Goal: Task Accomplishment & Management: Use online tool/utility

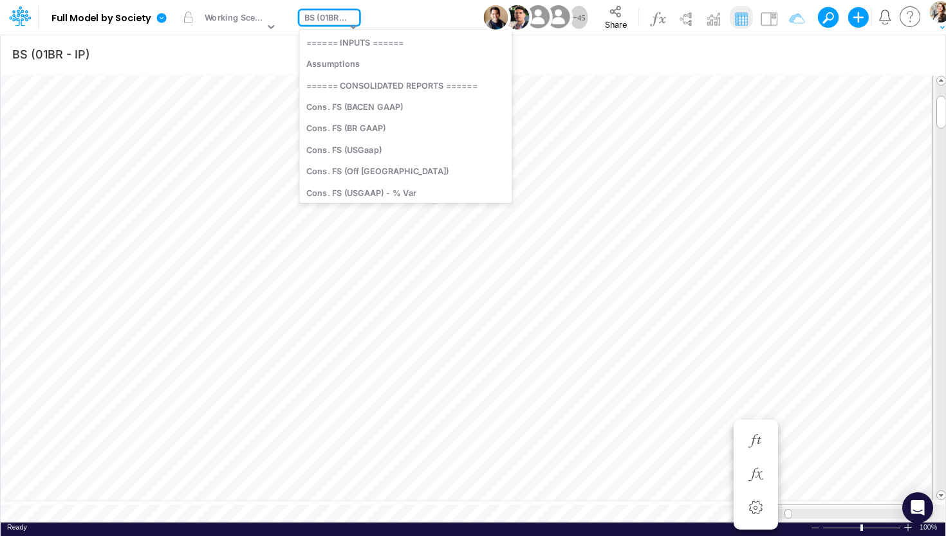
click at [310, 20] on div "BS (01BR - IP)" at bounding box center [325, 19] width 42 height 15
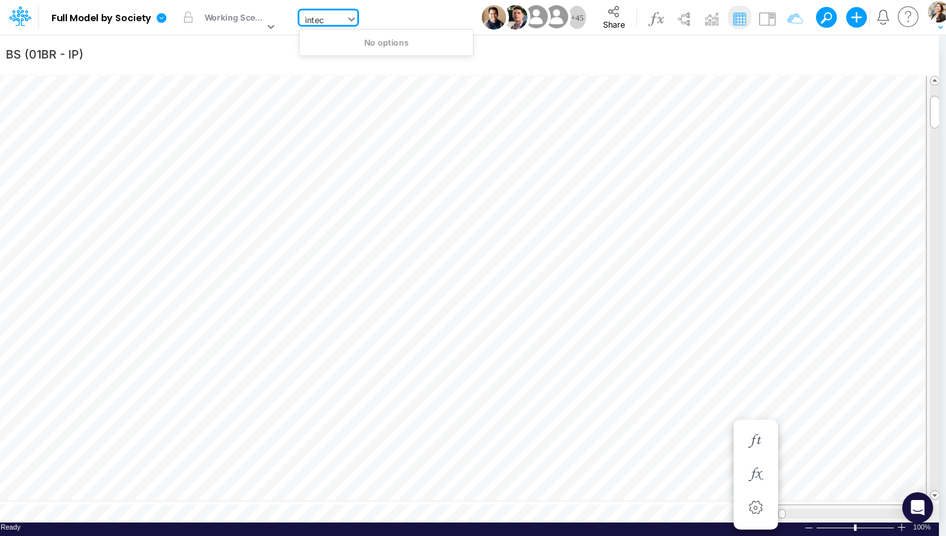
type input "inte"
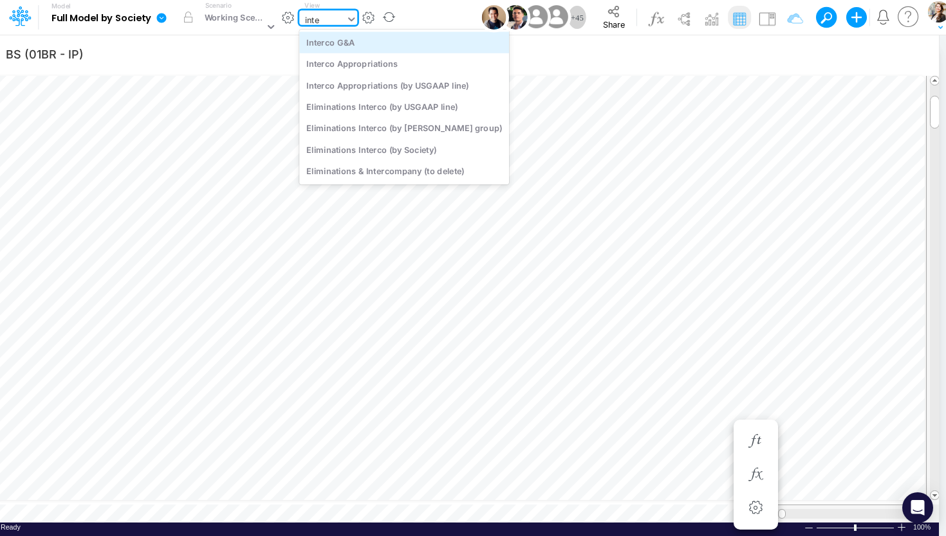
click at [313, 50] on div "Interco G&A" at bounding box center [404, 42] width 210 height 21
type input "Intercos G&A"
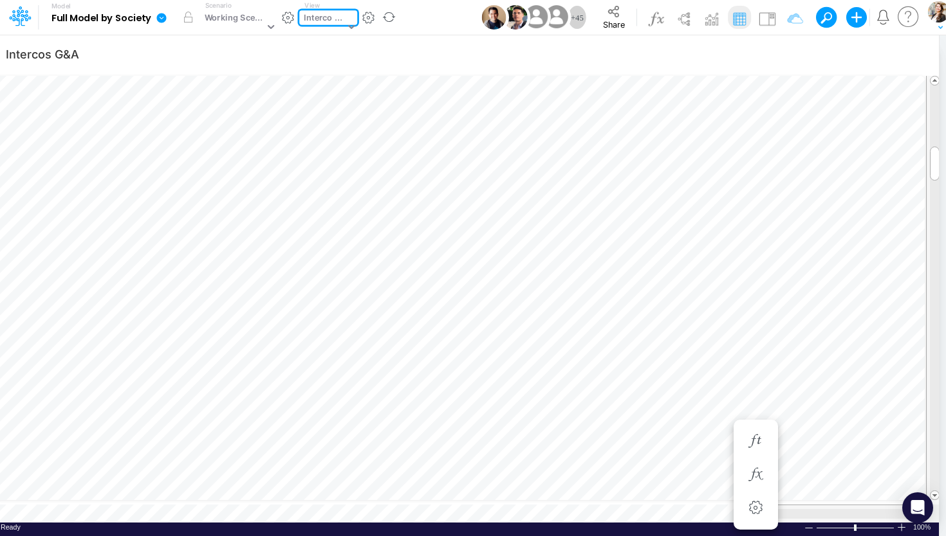
click at [336, 17] on div "Interco G&A" at bounding box center [324, 19] width 41 height 15
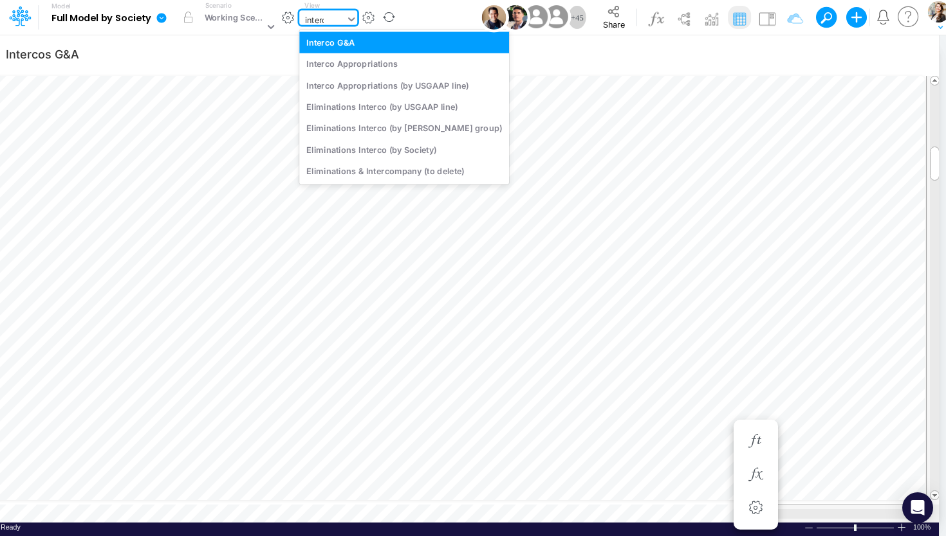
type input "interco"
click at [346, 63] on div "Interco Appropriations" at bounding box center [404, 63] width 210 height 21
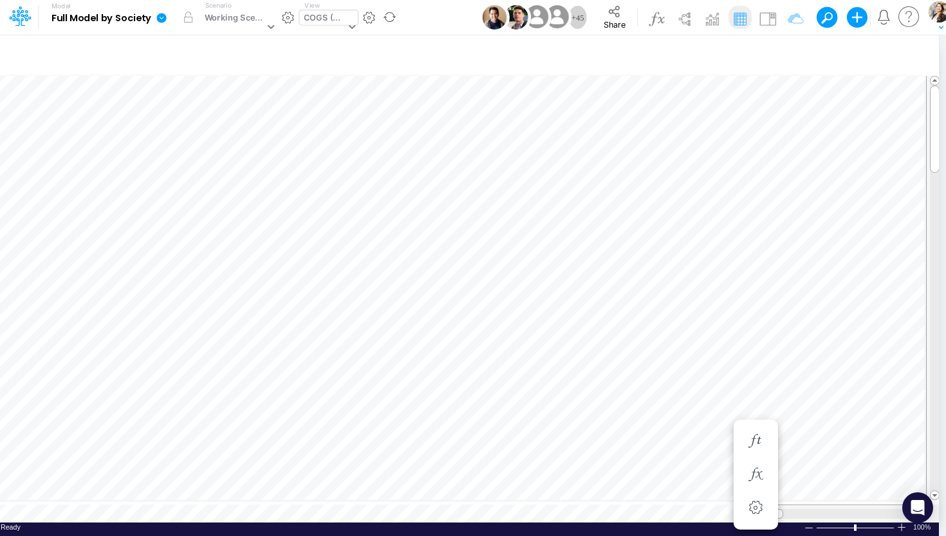
scroll to position [1, 1]
click at [104, 497] on div "Close" at bounding box center [110, 492] width 55 height 15
type input "BS (01BR - IP)"
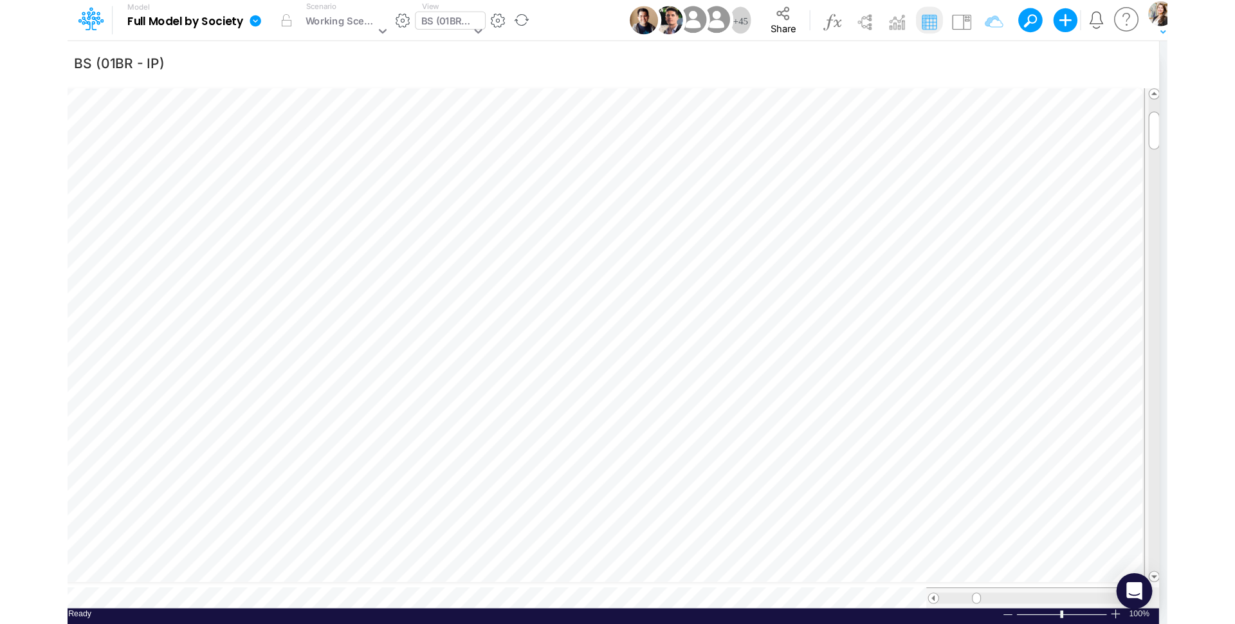
scroll to position [5, 39]
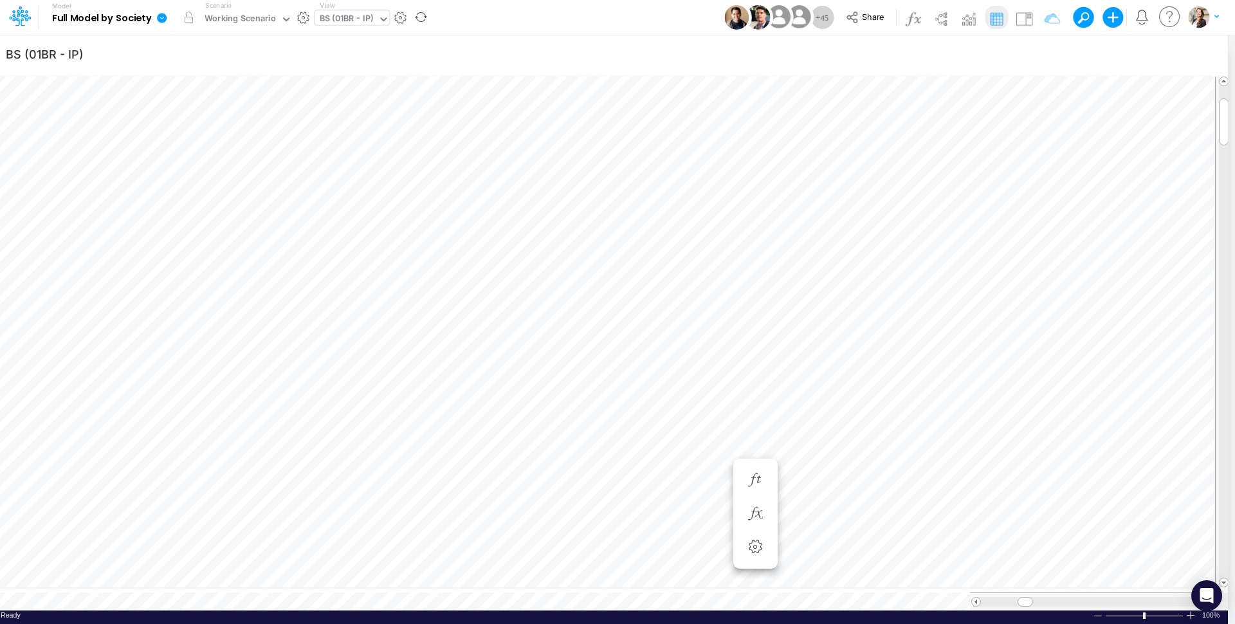
click at [351, 21] on div "BS (01BR - IP)" at bounding box center [347, 19] width 54 height 15
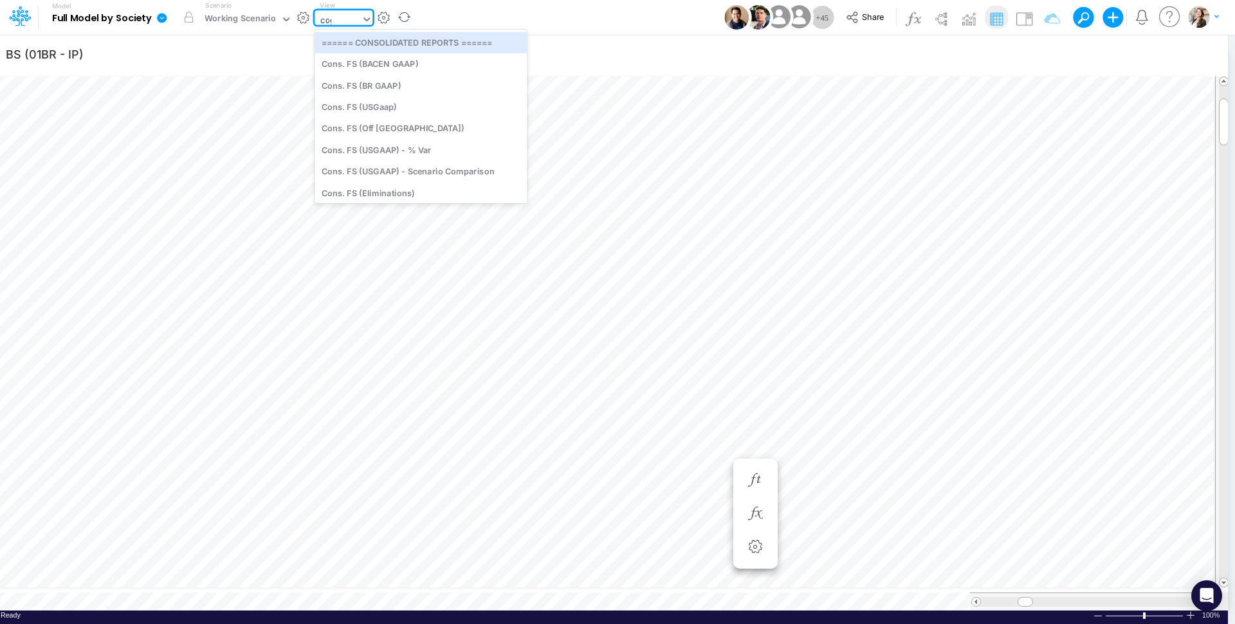
type input "cogs"
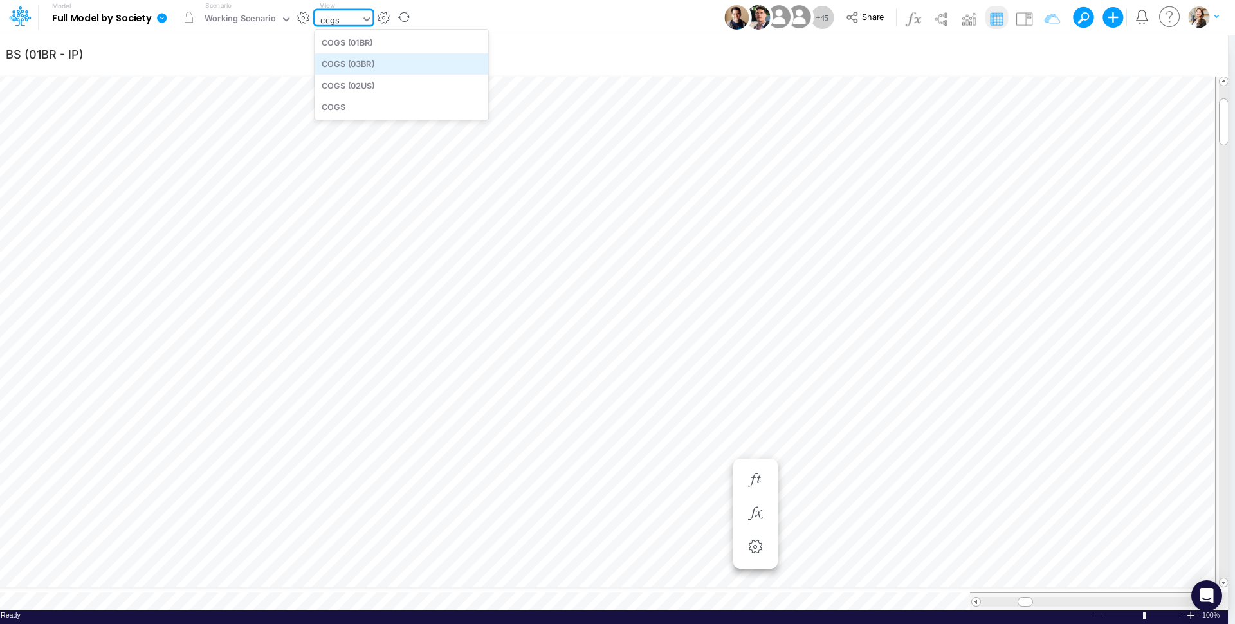
click at [363, 63] on div "COGS (03BR)" at bounding box center [402, 63] width 174 height 21
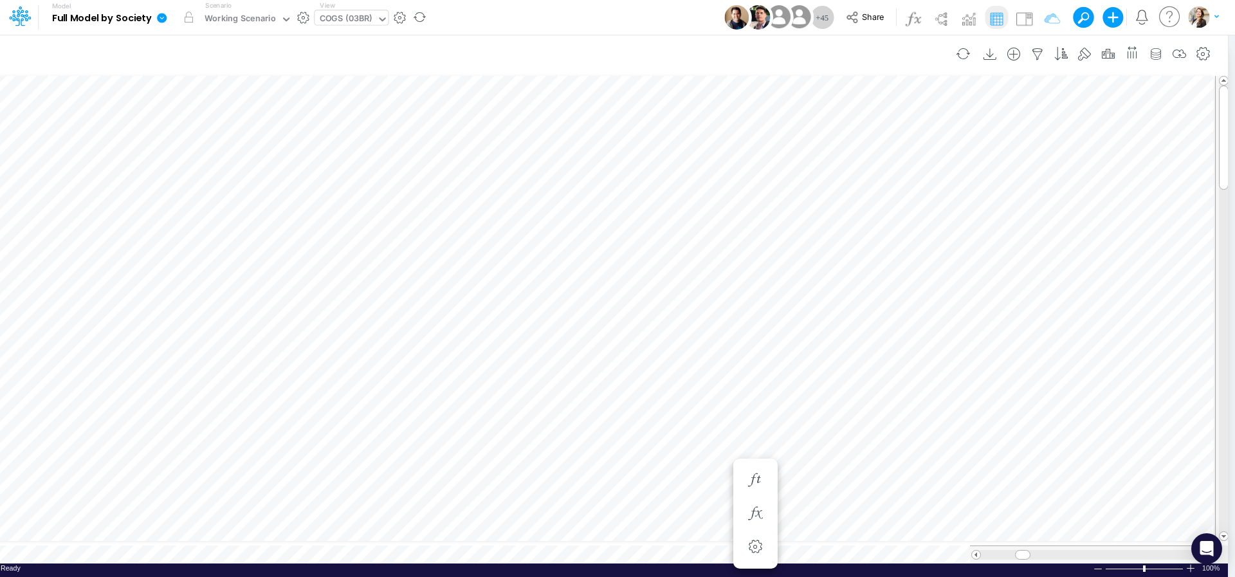
scroll to position [5, 39]
type input "BS (01BR - IP)"
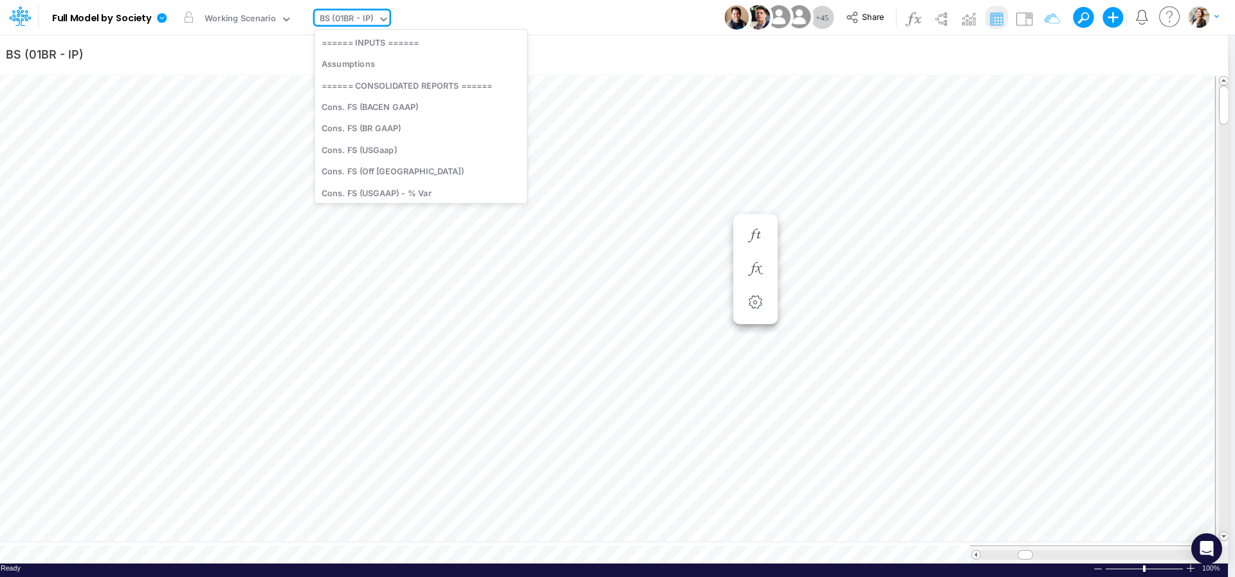
click at [335, 24] on div "BS (01BR - IP)" at bounding box center [347, 19] width 54 height 15
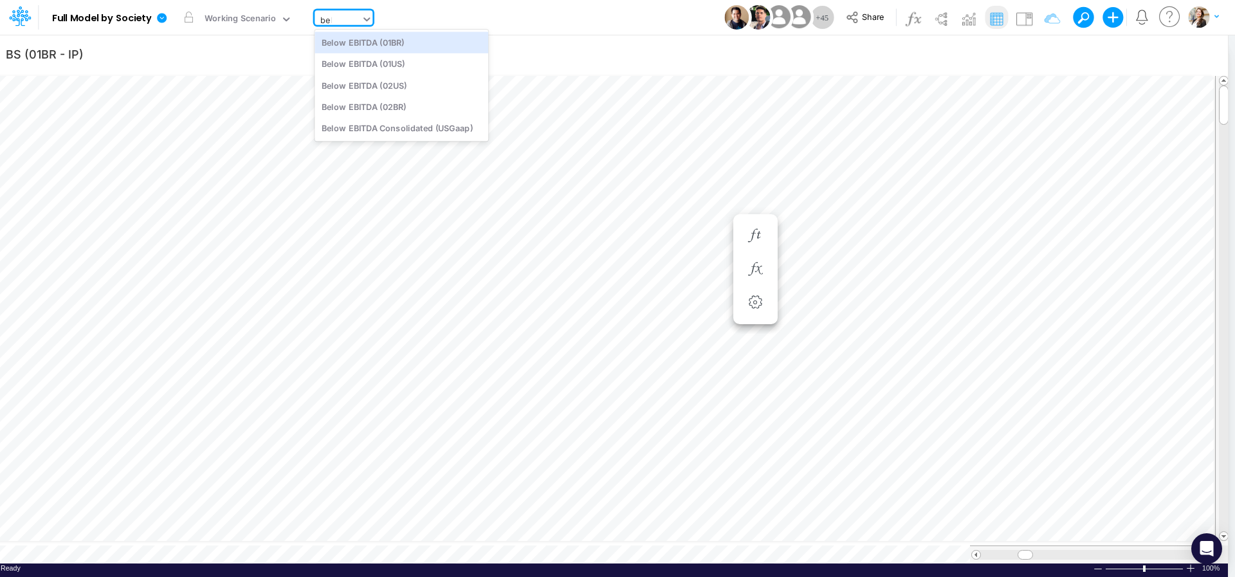
type input "belo"
click at [338, 43] on div "Below EBITDA (01BR)" at bounding box center [402, 42] width 174 height 21
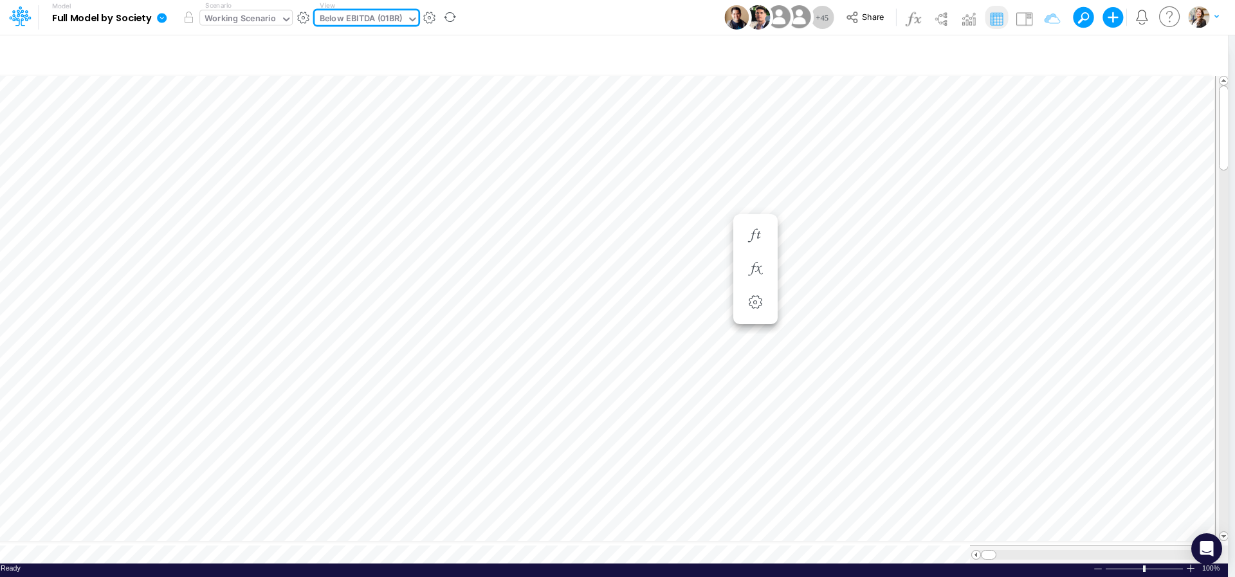
click at [251, 23] on div "Working Scenario" at bounding box center [240, 19] width 71 height 15
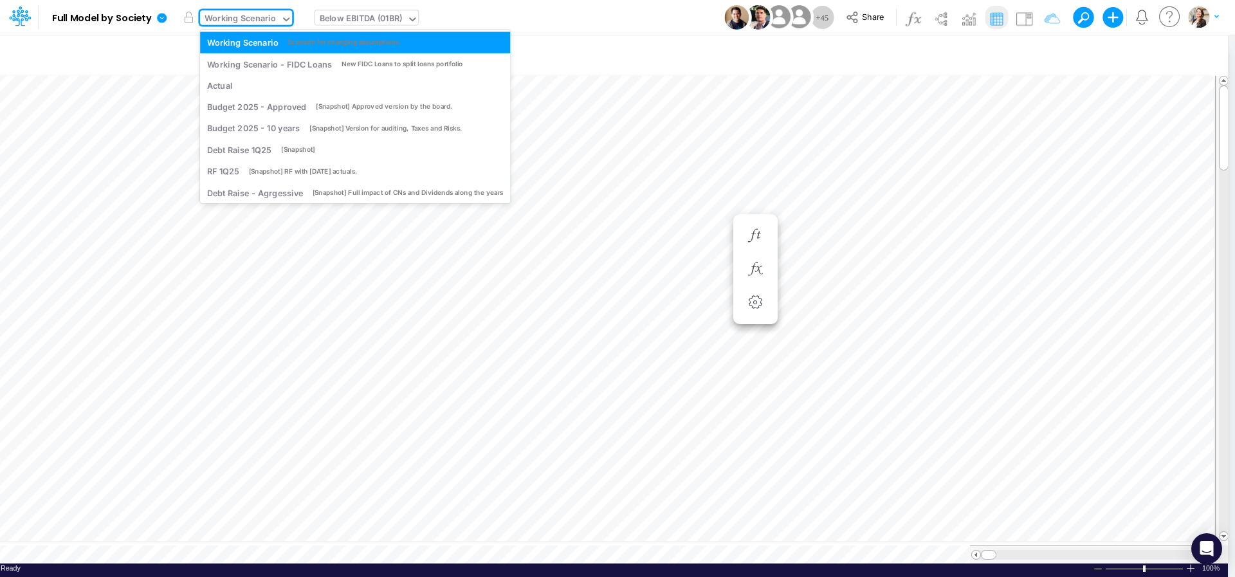
click at [359, 15] on div "Below EBITDA (01BR)" at bounding box center [361, 19] width 83 height 15
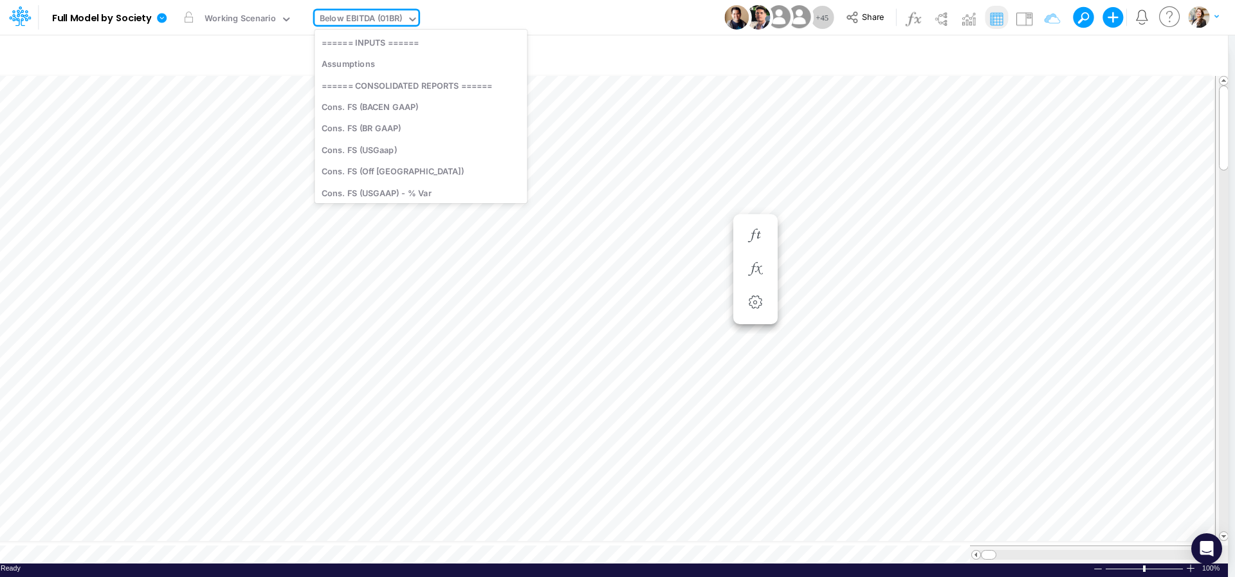
scroll to position [1011, 0]
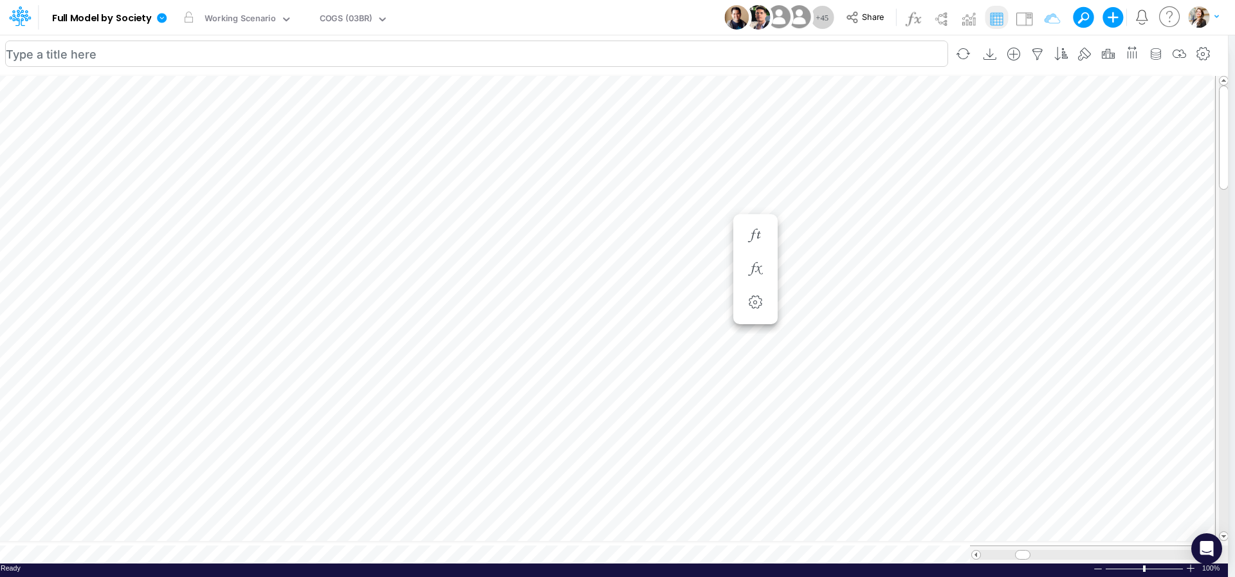
scroll to position [5, 39]
click at [339, 530] on span "Close" at bounding box center [353, 530] width 35 height 12
click at [300, 531] on span "Close" at bounding box center [298, 533] width 35 height 12
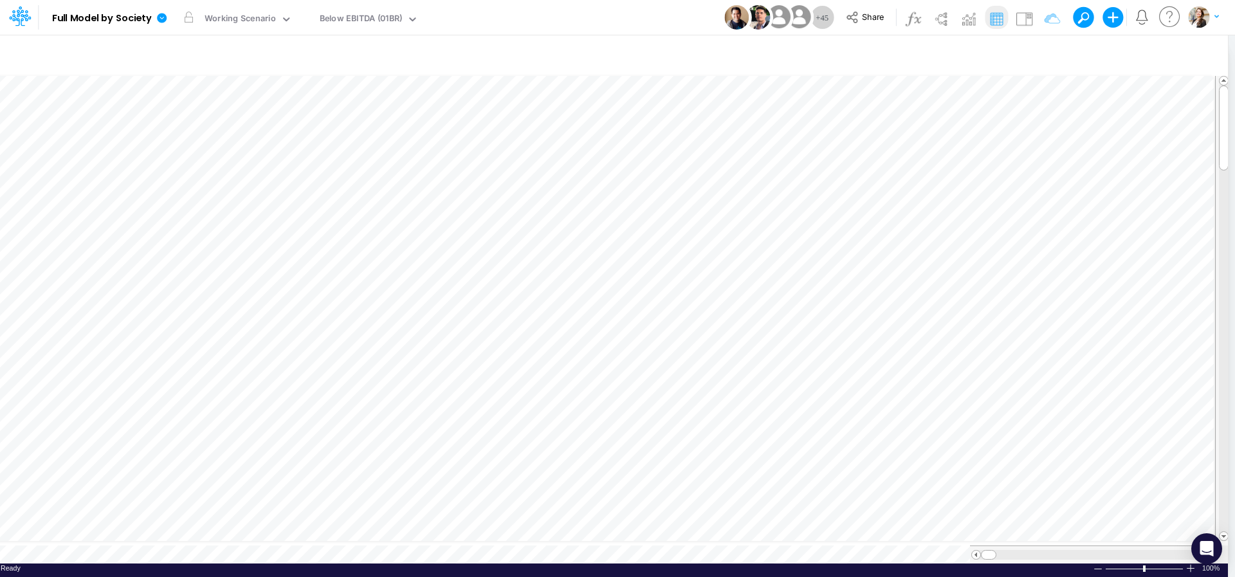
scroll to position [1, 1]
type input "Intercos G&A"
click at [187, 533] on span "Close" at bounding box center [198, 536] width 35 height 12
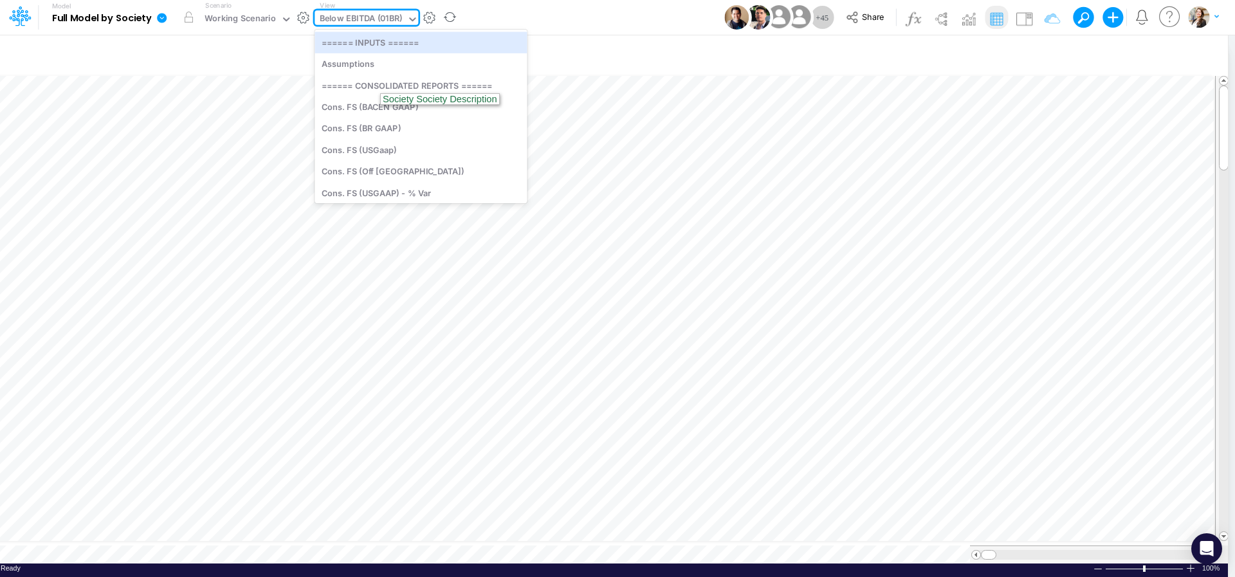
click at [363, 18] on div "Below EBITDA (01BR)" at bounding box center [361, 19] width 83 height 15
type input "debt sc"
click at [369, 41] on div "Debt Schedules - Loans" at bounding box center [402, 42] width 174 height 21
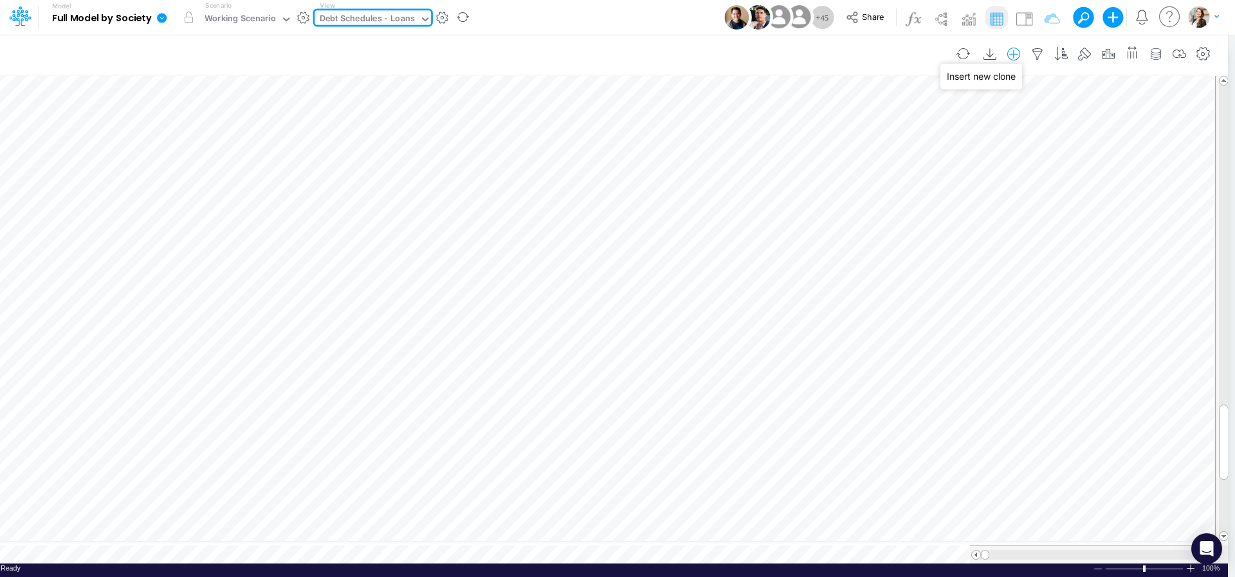
click at [945, 55] on icon "button" at bounding box center [1013, 55] width 19 height 14
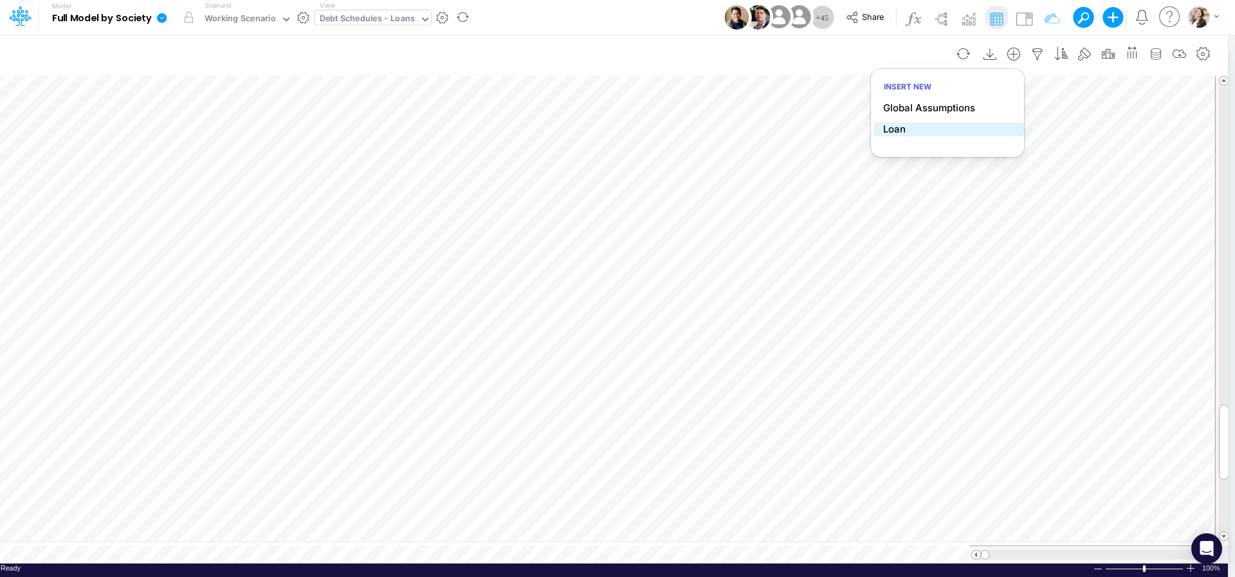
click at [926, 131] on li "Loan" at bounding box center [949, 129] width 151 height 15
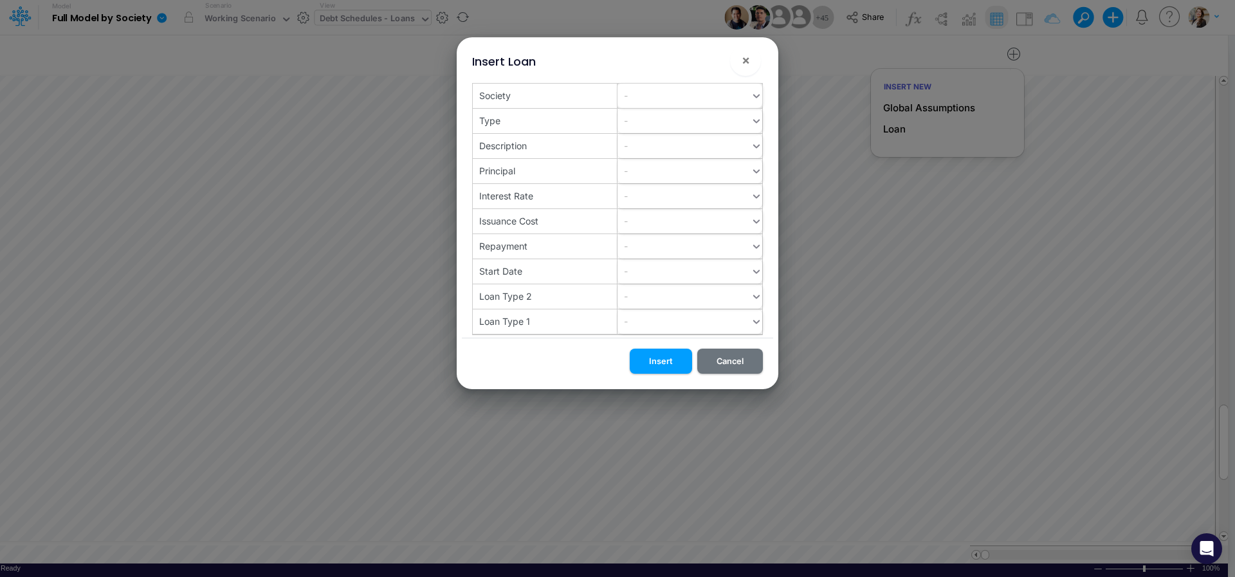
click at [693, 102] on div "-" at bounding box center [684, 95] width 133 height 21
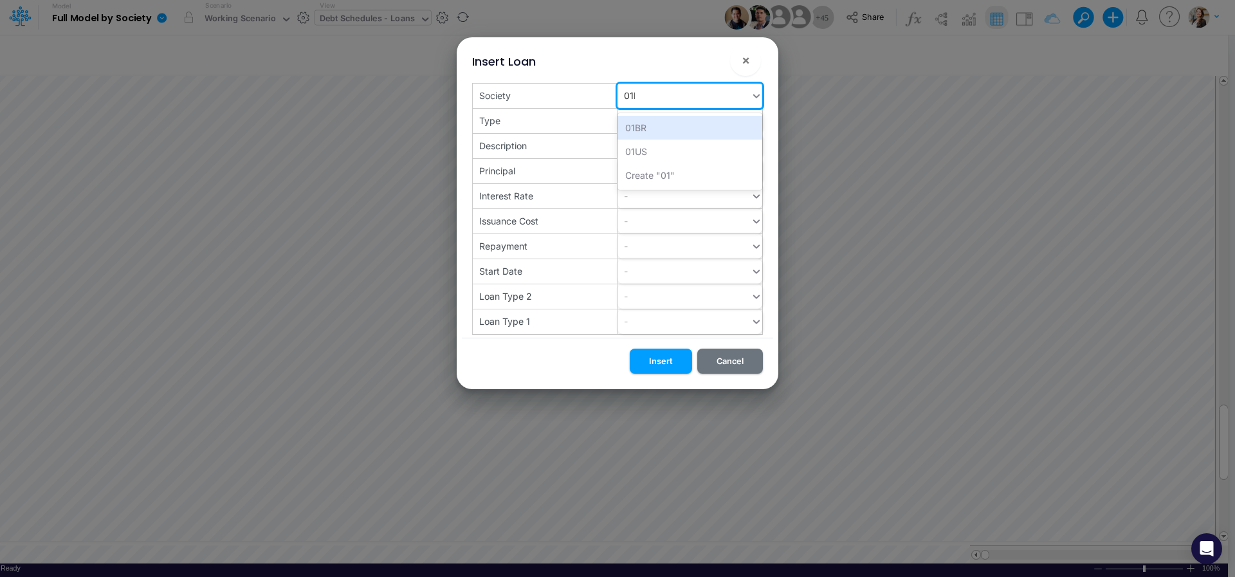
type input "01BR"
click at [689, 133] on div "01BR" at bounding box center [690, 128] width 145 height 24
click at [645, 121] on div "-" at bounding box center [684, 120] width 133 height 21
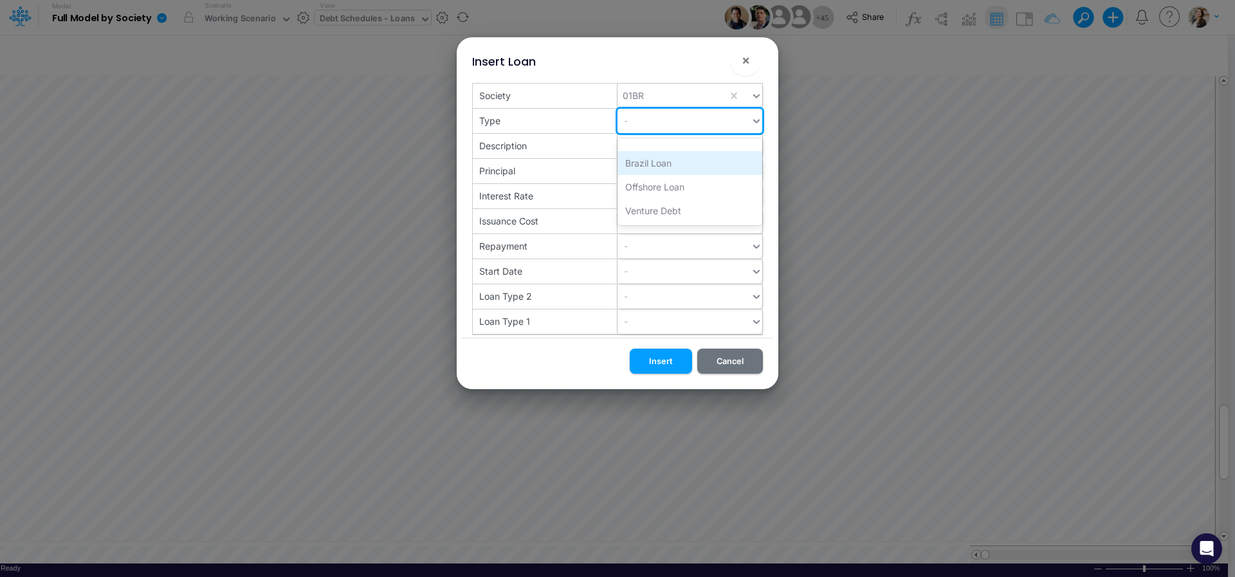
click at [649, 167] on div "Brazil Loan" at bounding box center [690, 163] width 145 height 24
click at [649, 148] on div "-" at bounding box center [684, 145] width 133 height 21
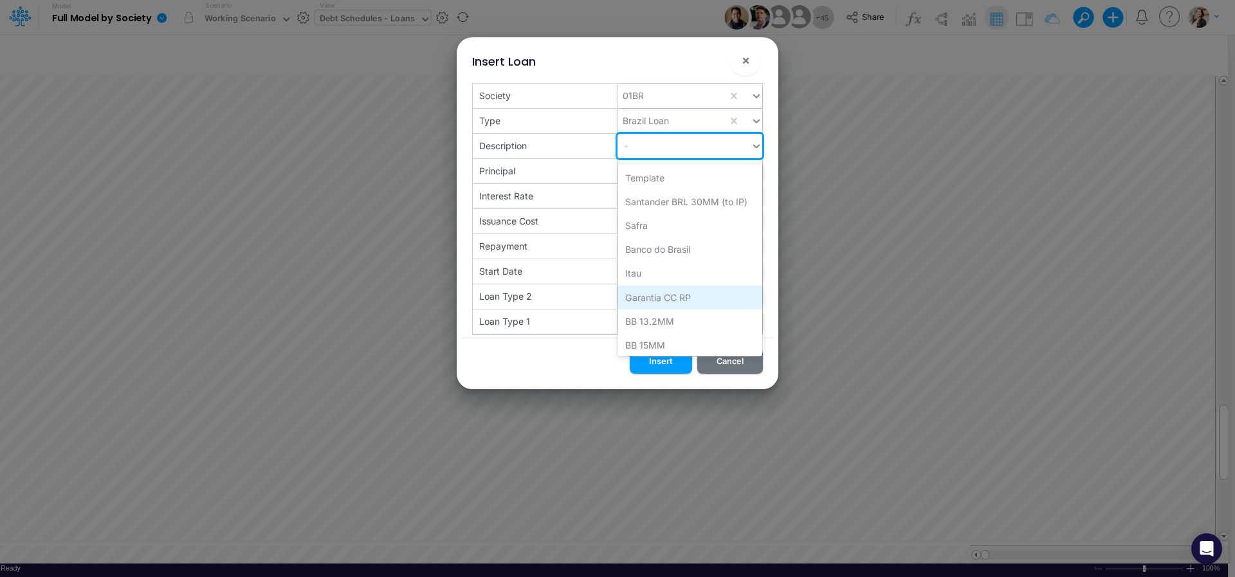
click at [654, 295] on div "Garantia CC RP" at bounding box center [690, 298] width 145 height 24
click at [691, 149] on div "Garantia CC RP" at bounding box center [673, 145] width 110 height 21
type input "E"
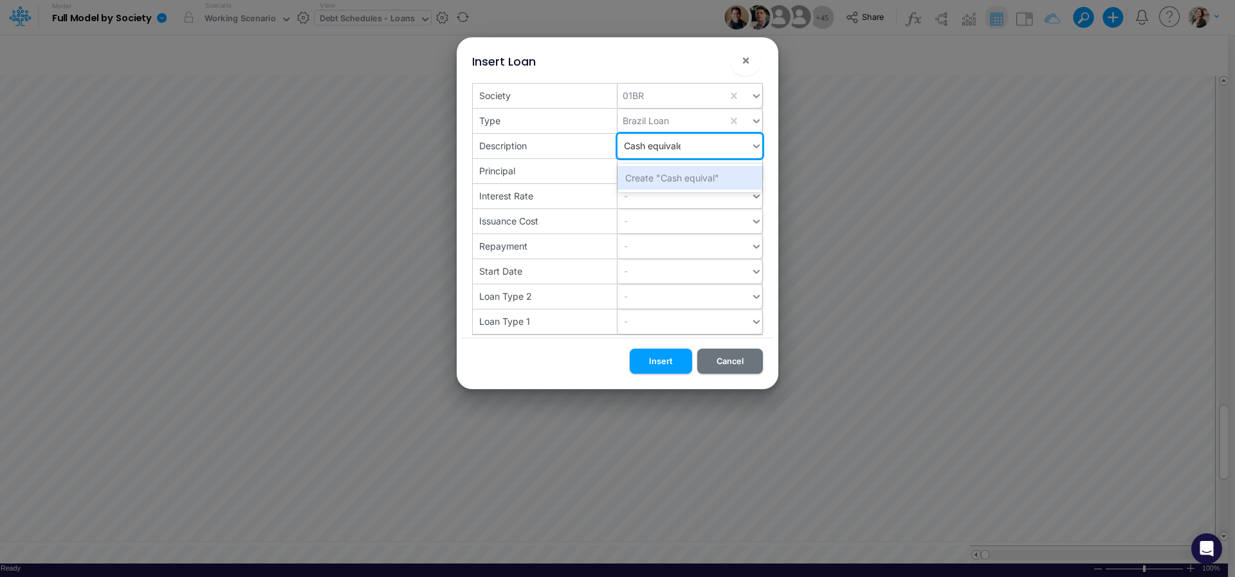
type input "Cash equivalent"
click at [706, 170] on div "Create "Cash equivalent"" at bounding box center [690, 178] width 145 height 24
click at [686, 174] on div "-" at bounding box center [684, 170] width 133 height 21
click at [672, 369] on button "Insert" at bounding box center [661, 361] width 62 height 25
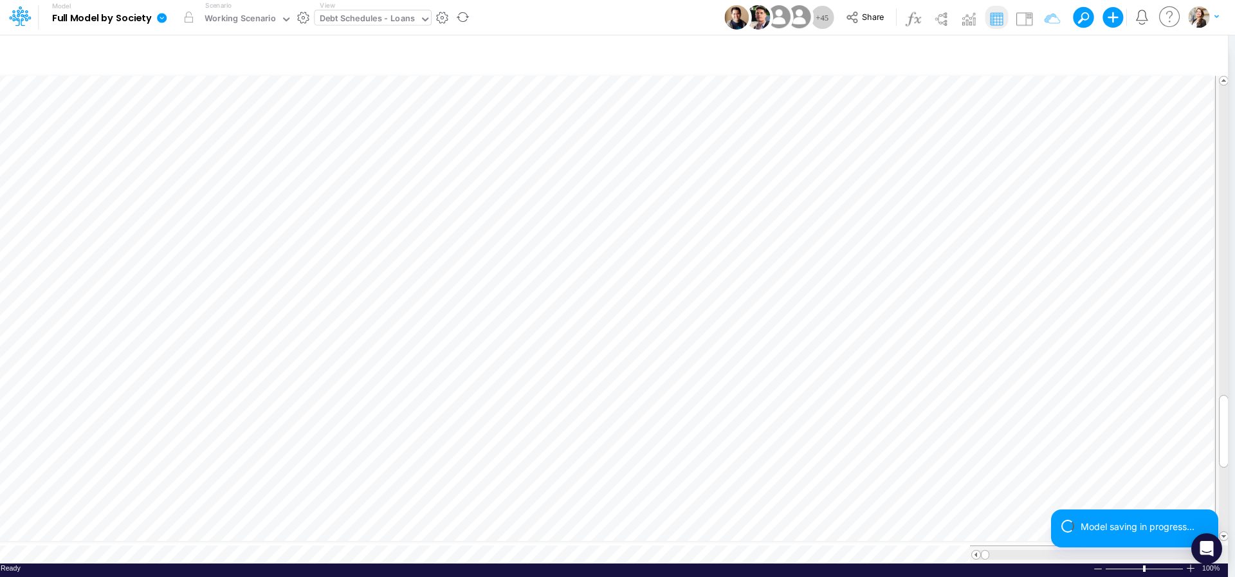
type input "BS (01BR - IP)"
click at [816, 262] on icon "button" at bounding box center [824, 269] width 19 height 14
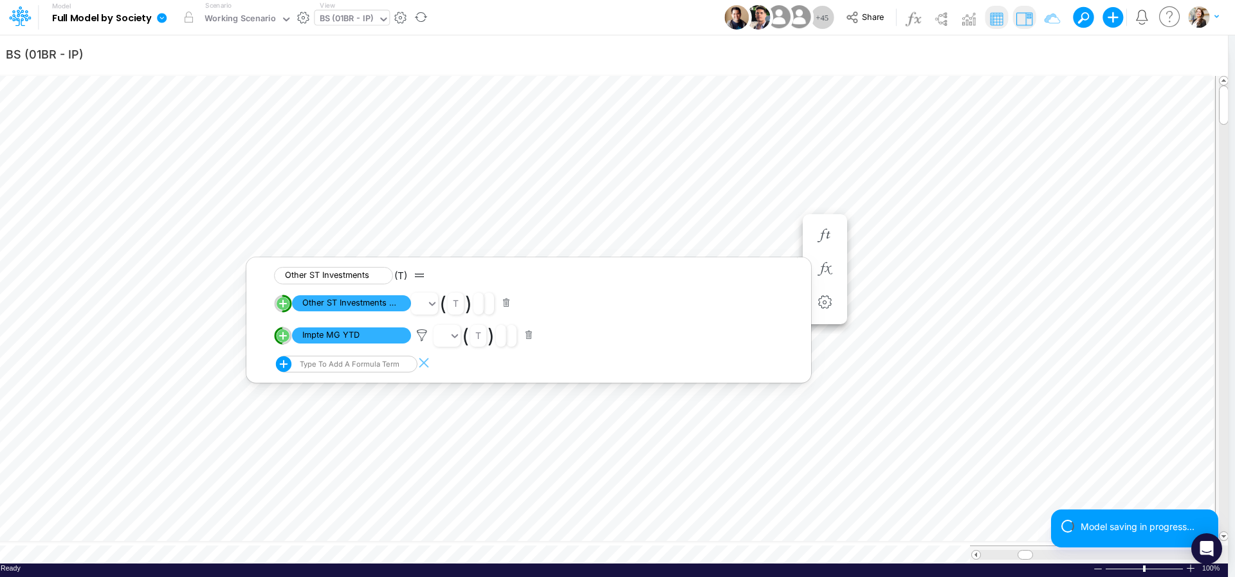
click at [945, 19] on img at bounding box center [1024, 18] width 21 height 21
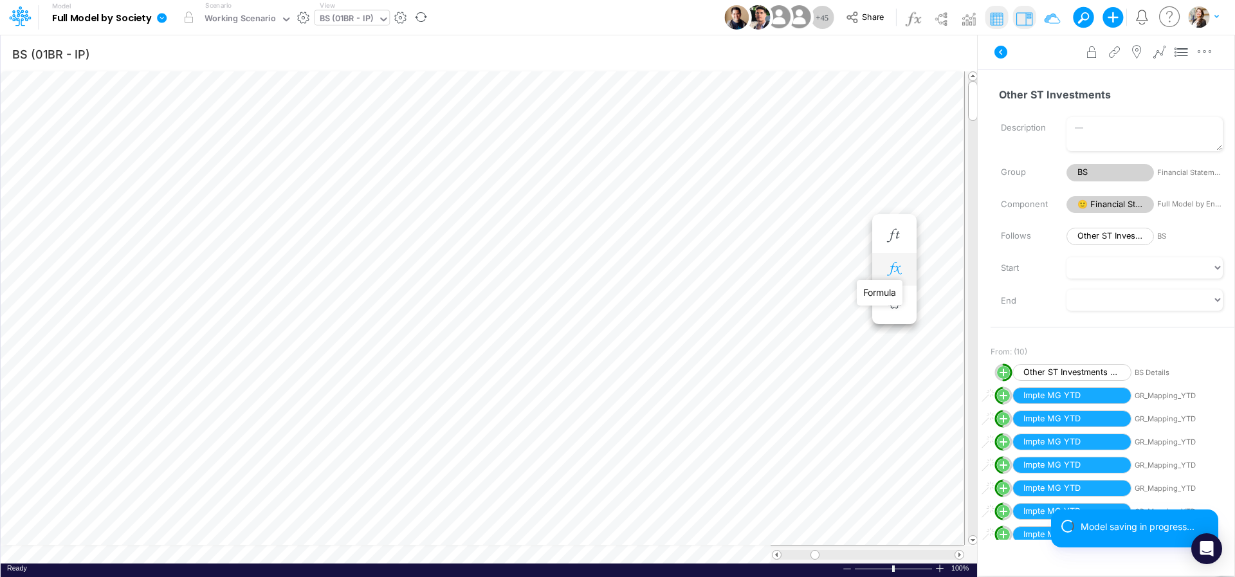
click at [891, 268] on icon "button" at bounding box center [893, 269] width 19 height 14
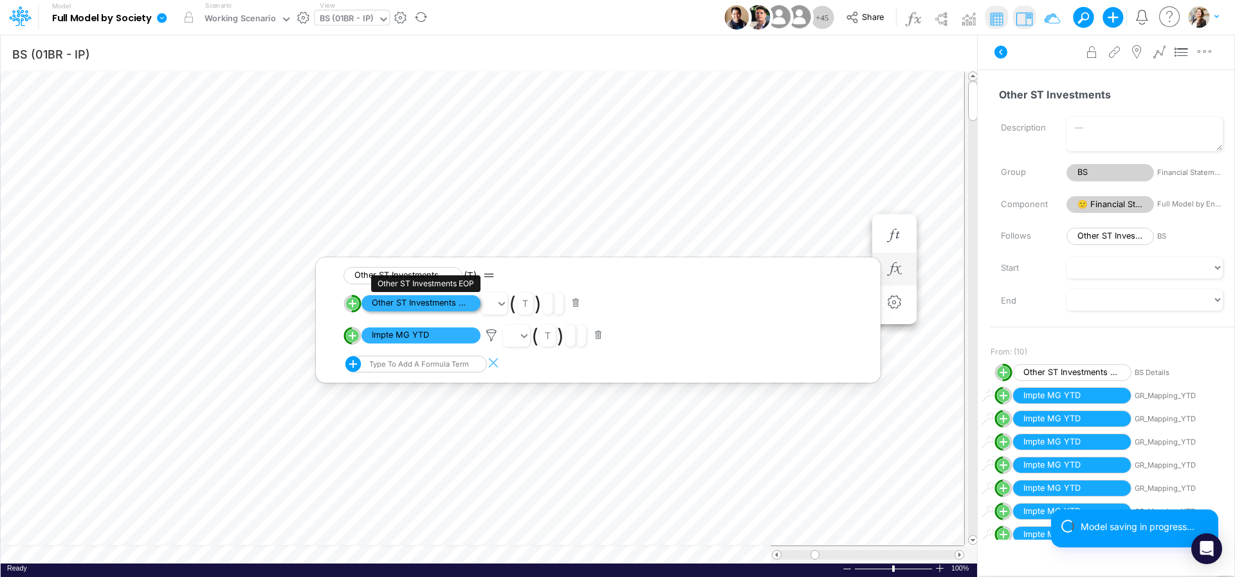
click at [443, 307] on span "Other ST Investments EOP" at bounding box center [421, 303] width 119 height 16
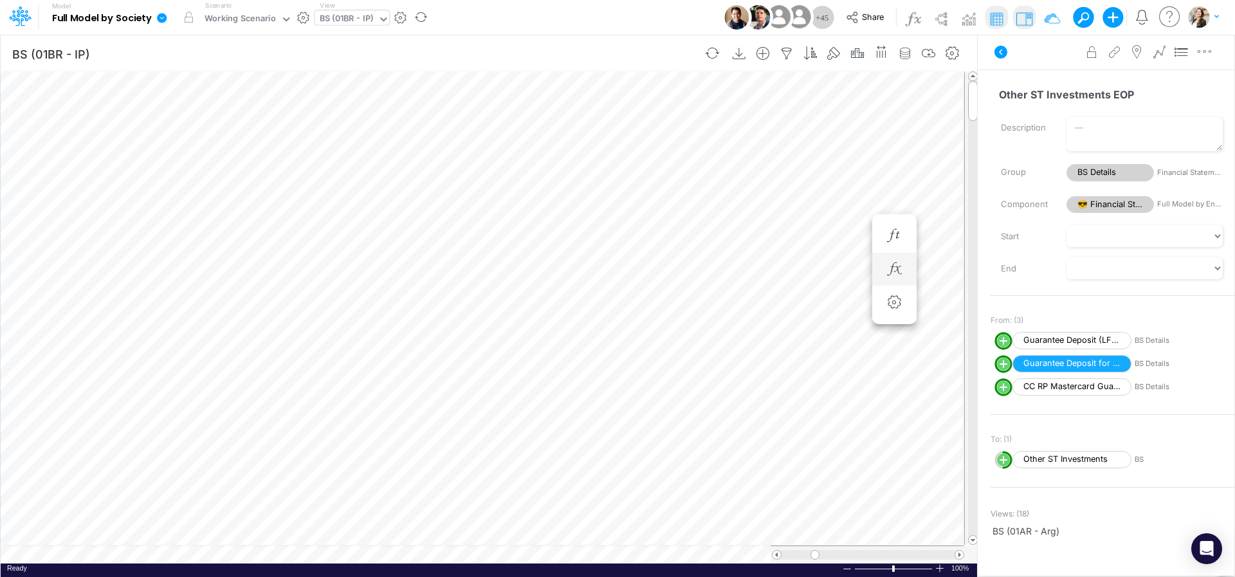
scroll to position [5, 39]
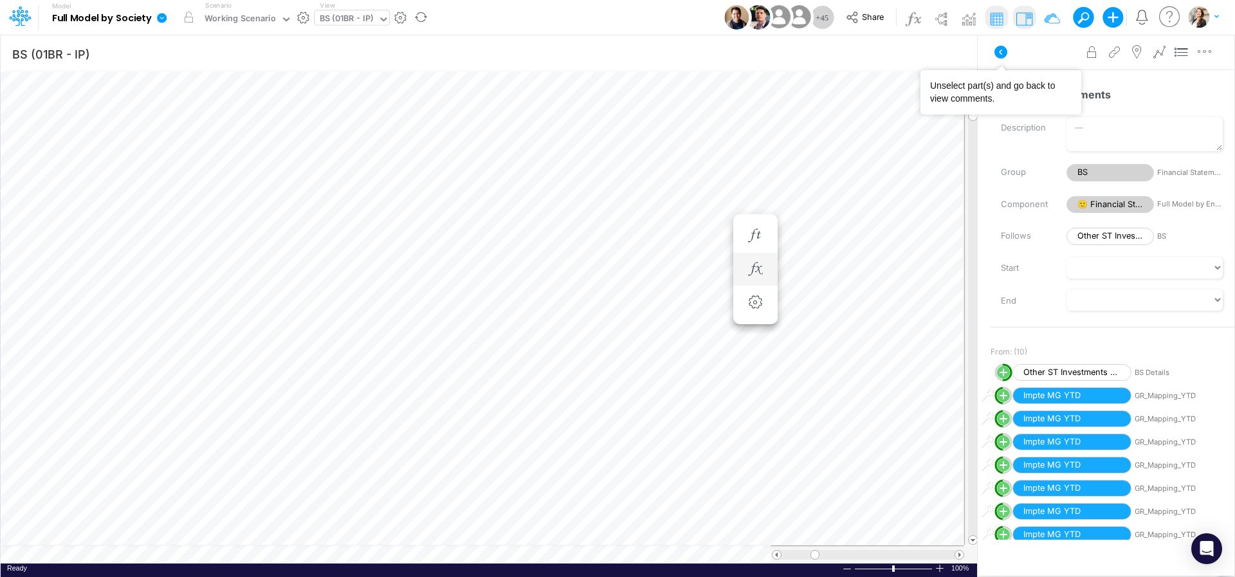
click at [945, 23] on img at bounding box center [1024, 18] width 21 height 21
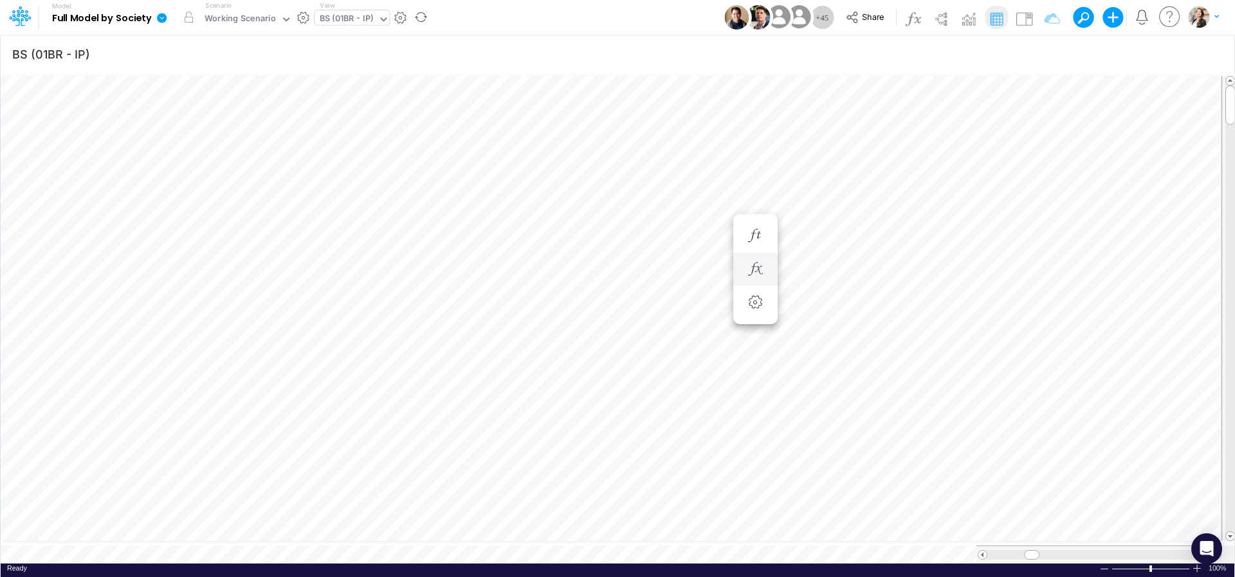
scroll to position [5, 39]
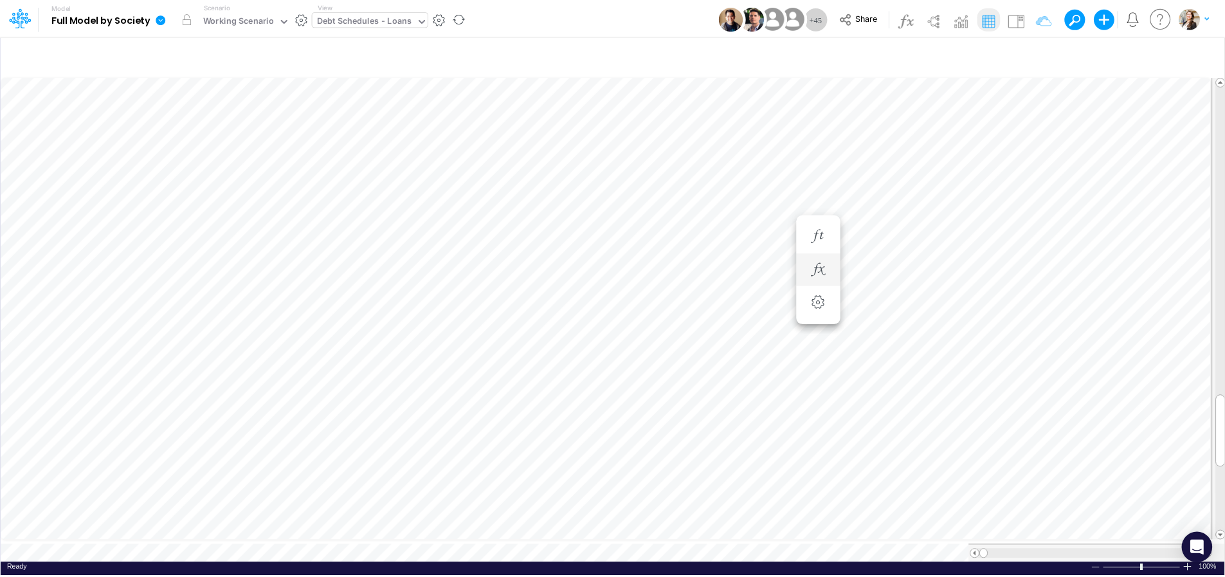
scroll to position [5, 31]
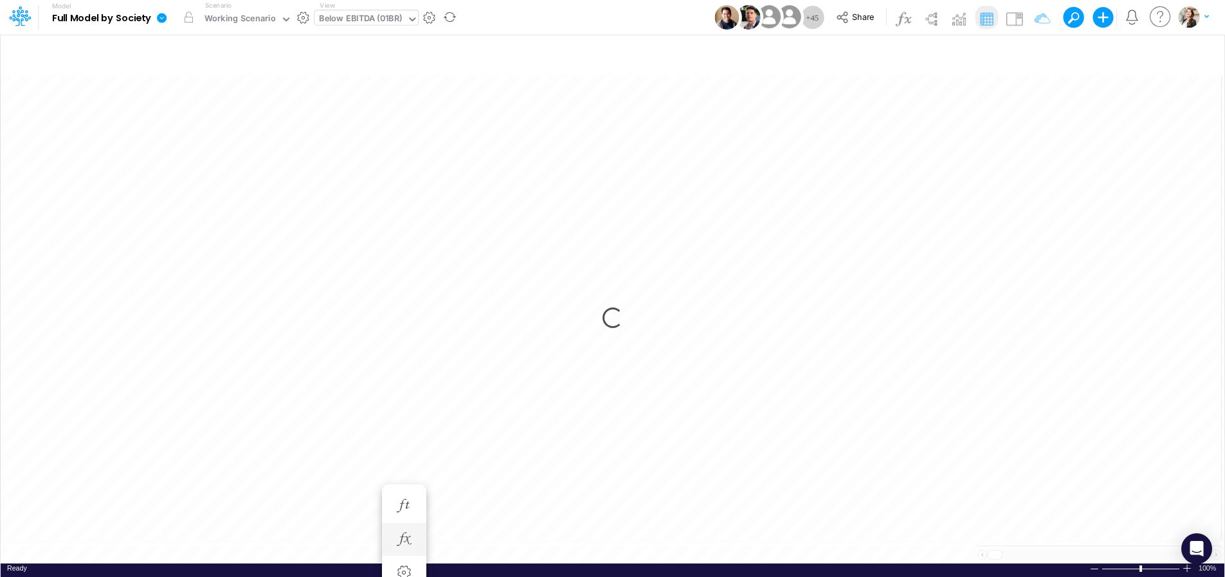
scroll to position [1, 1]
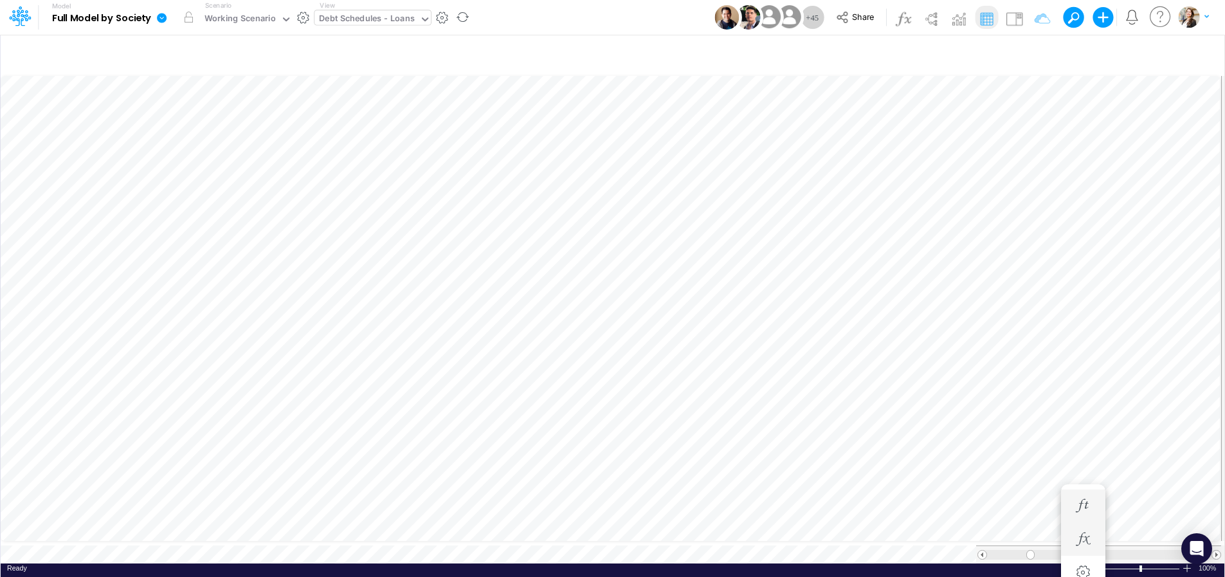
scroll to position [5, 3]
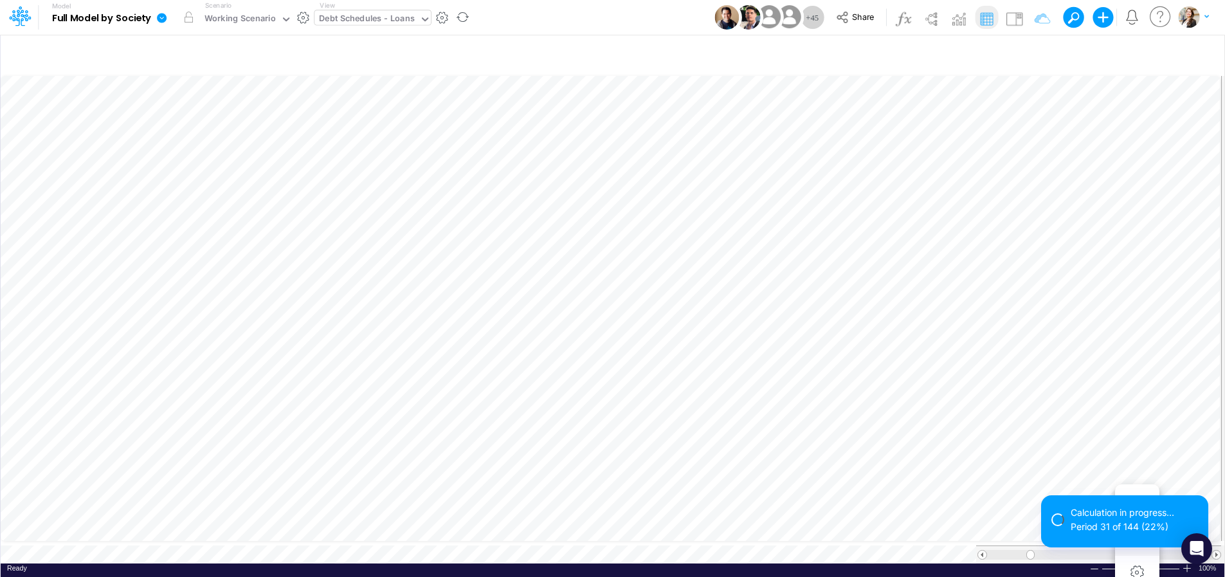
scroll to position [5, 19]
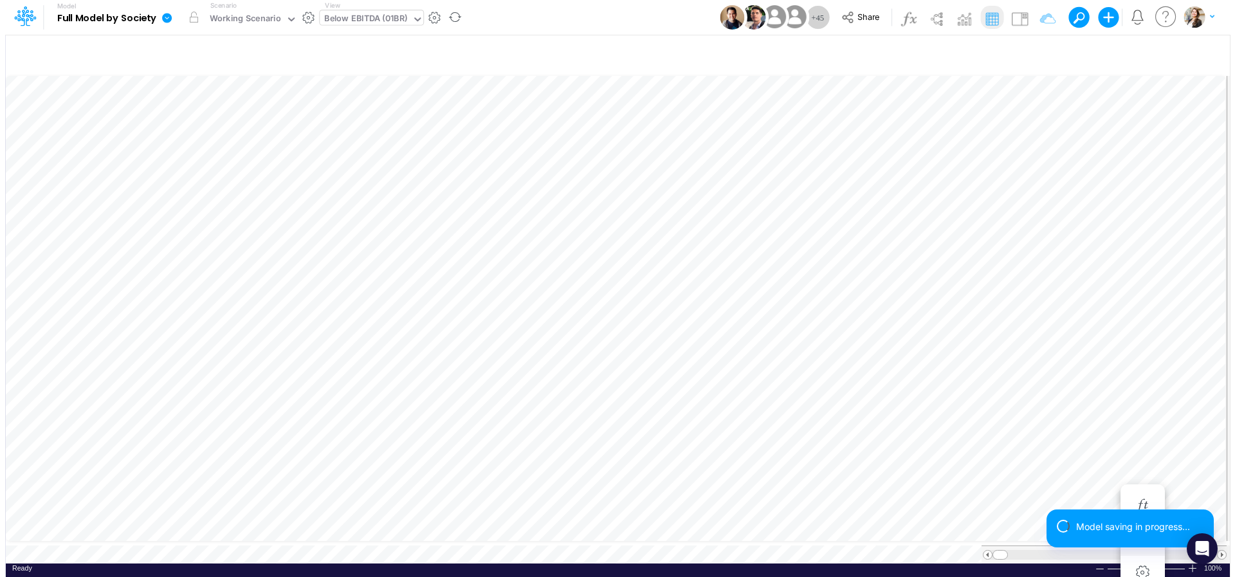
scroll to position [5, 19]
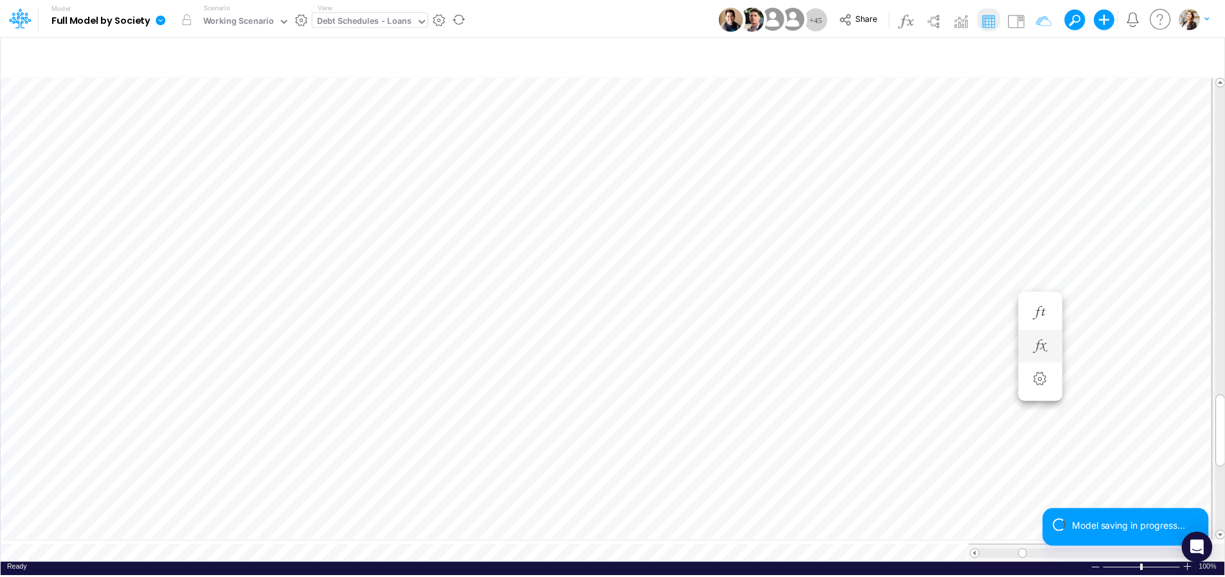
scroll to position [5, 19]
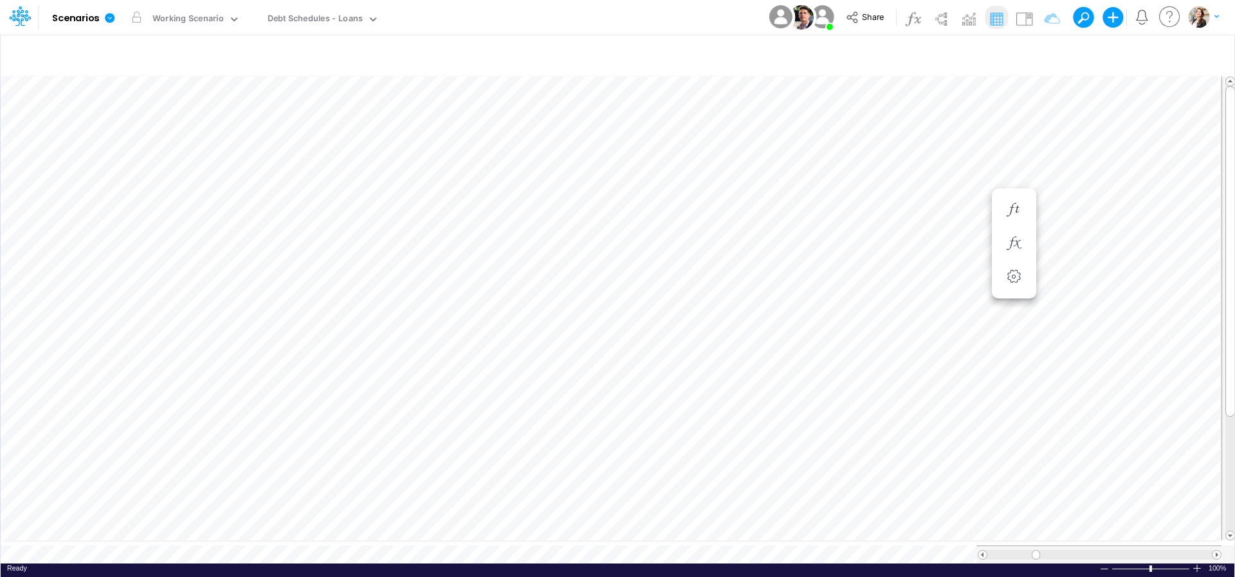
scroll to position [5, 15]
click at [309, 22] on div "Debt Schedules - Loans" at bounding box center [316, 19] width 96 height 15
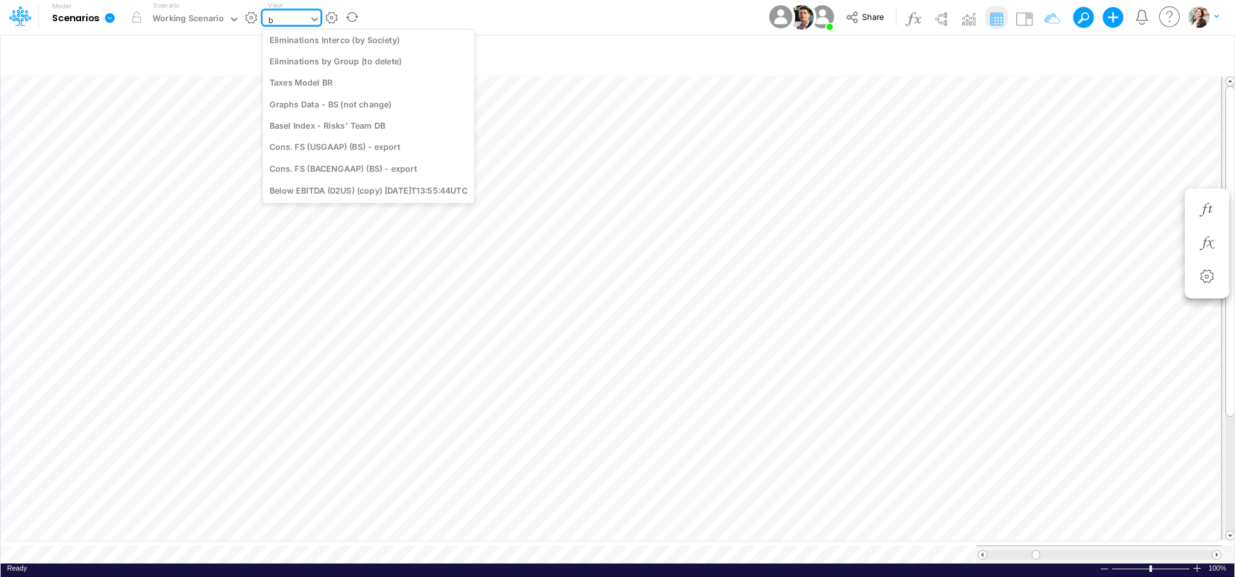
scroll to position [0, 0]
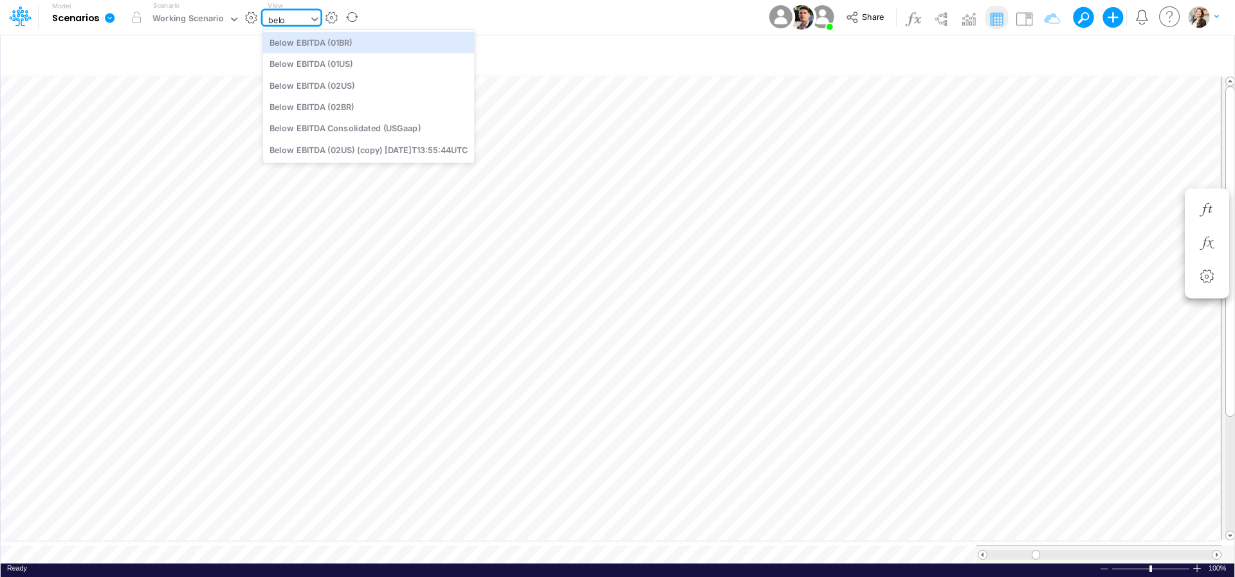
type input "below"
click at [315, 41] on div "Below EBITDA (01BR)" at bounding box center [368, 42] width 212 height 21
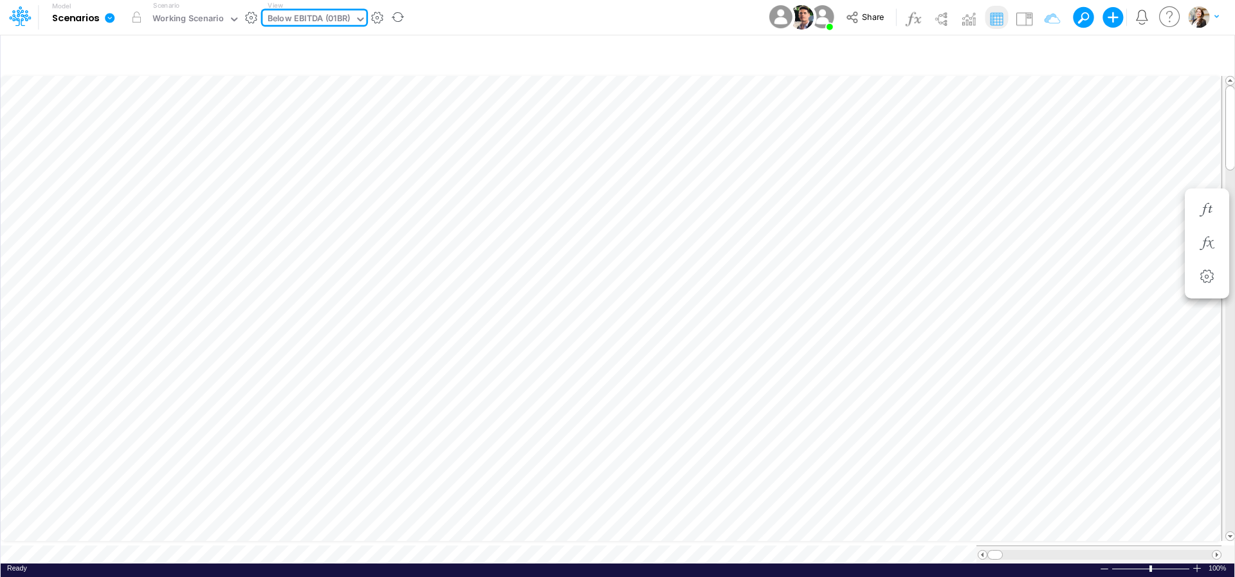
click at [325, 20] on div "Below EBITDA (01BR)" at bounding box center [309, 19] width 83 height 15
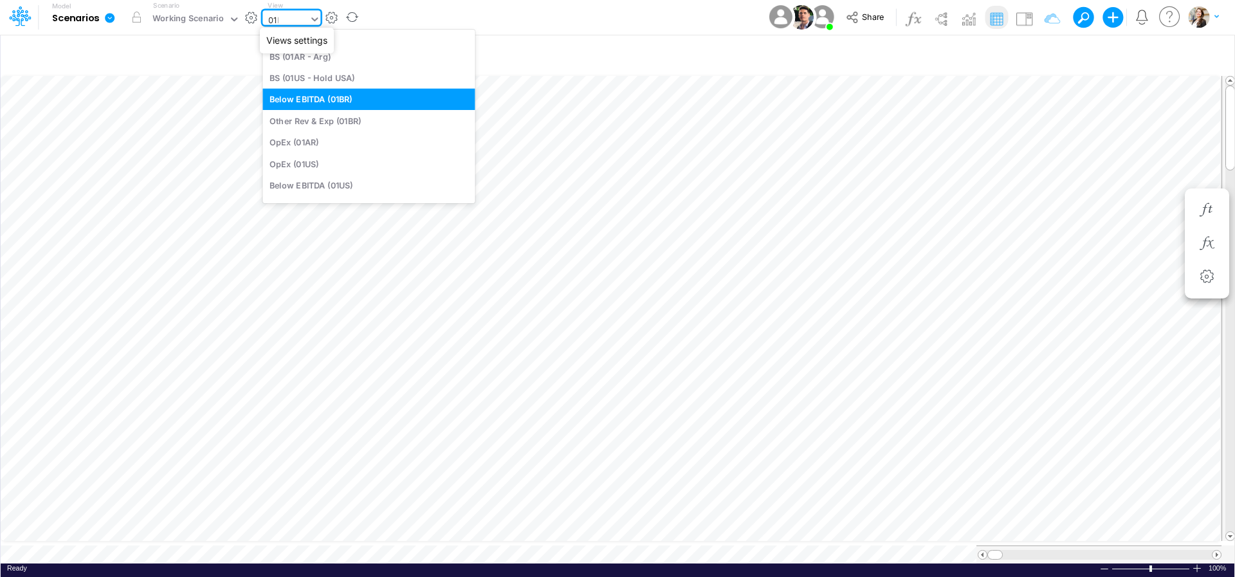
scroll to position [80, 0]
type input "01br"
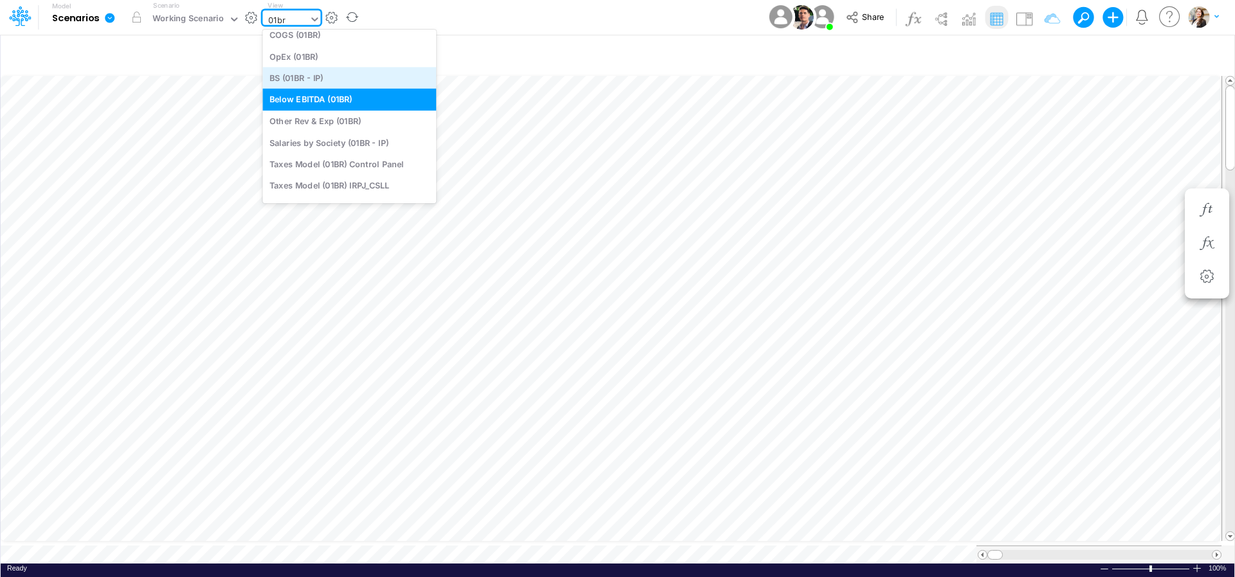
click at [312, 76] on div "BS (01BR - IP)" at bounding box center [349, 78] width 174 height 21
type input "BS (01BR - IP)"
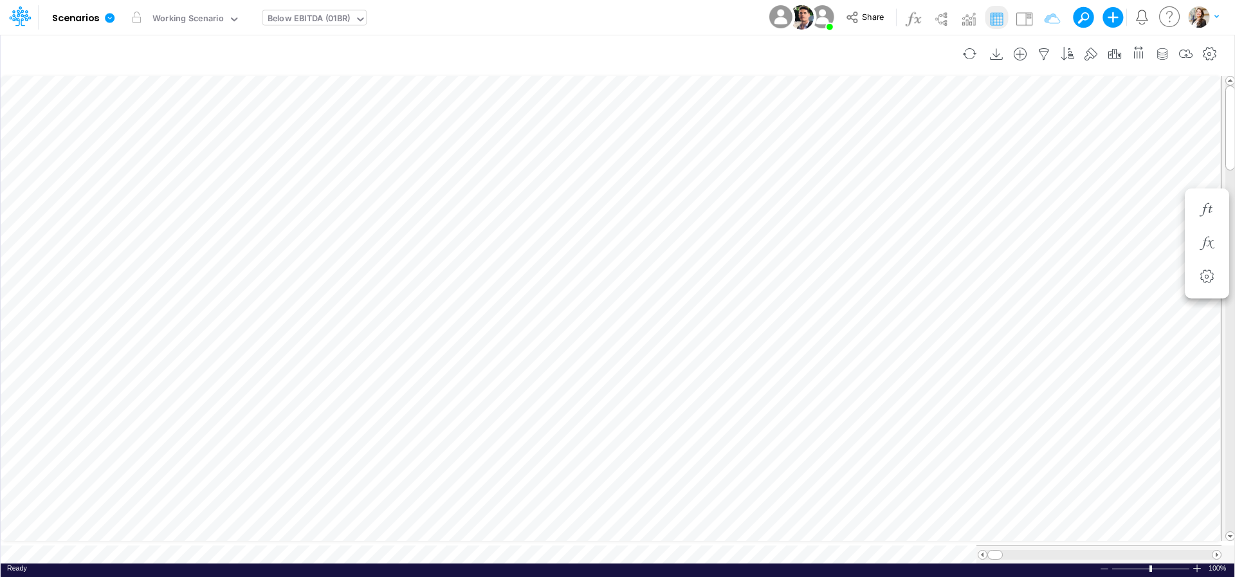
scroll to position [5, 19]
click at [1191, 349] on icon "button" at bounding box center [1187, 347] width 19 height 14
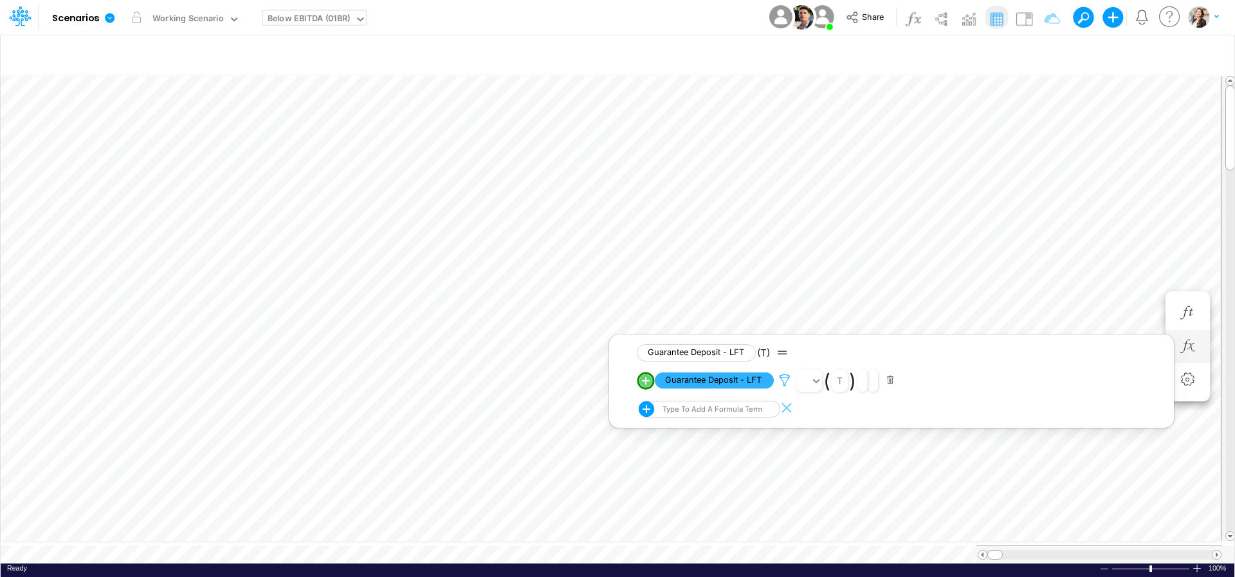
click at [782, 381] on icon at bounding box center [784, 381] width 19 height 14
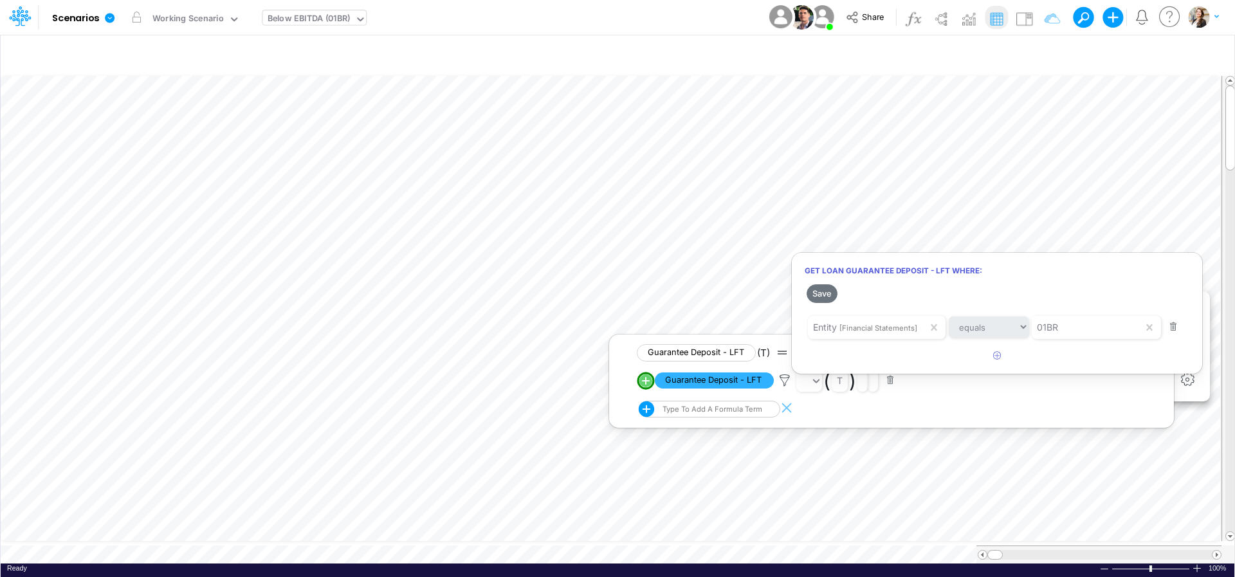
click at [764, 284] on div at bounding box center [617, 291] width 1235 height 571
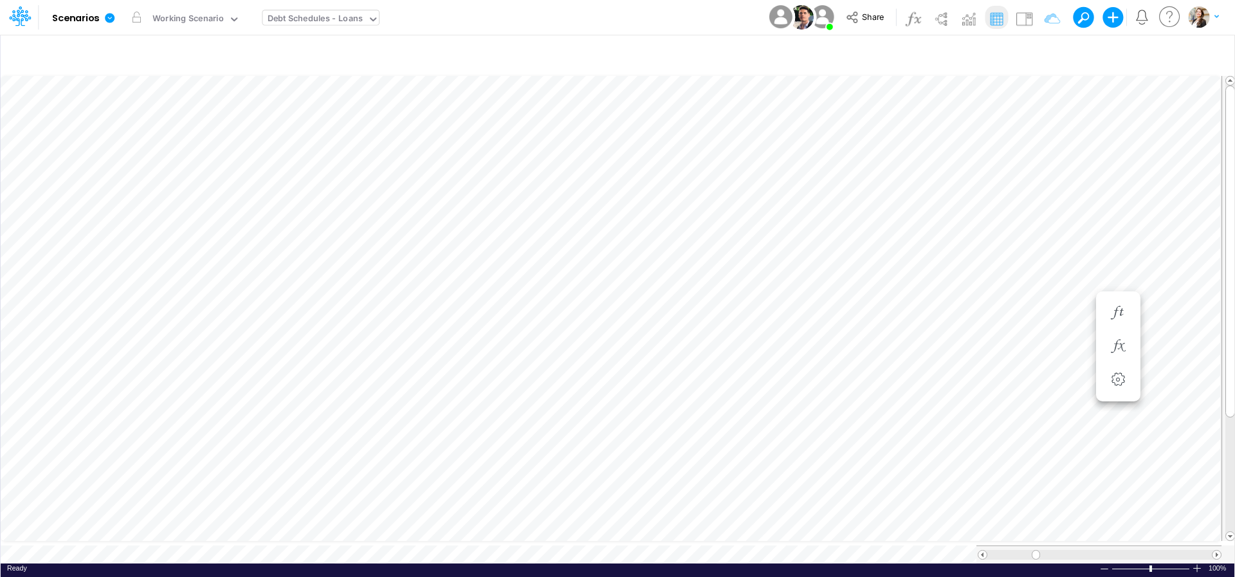
scroll to position [5, 17]
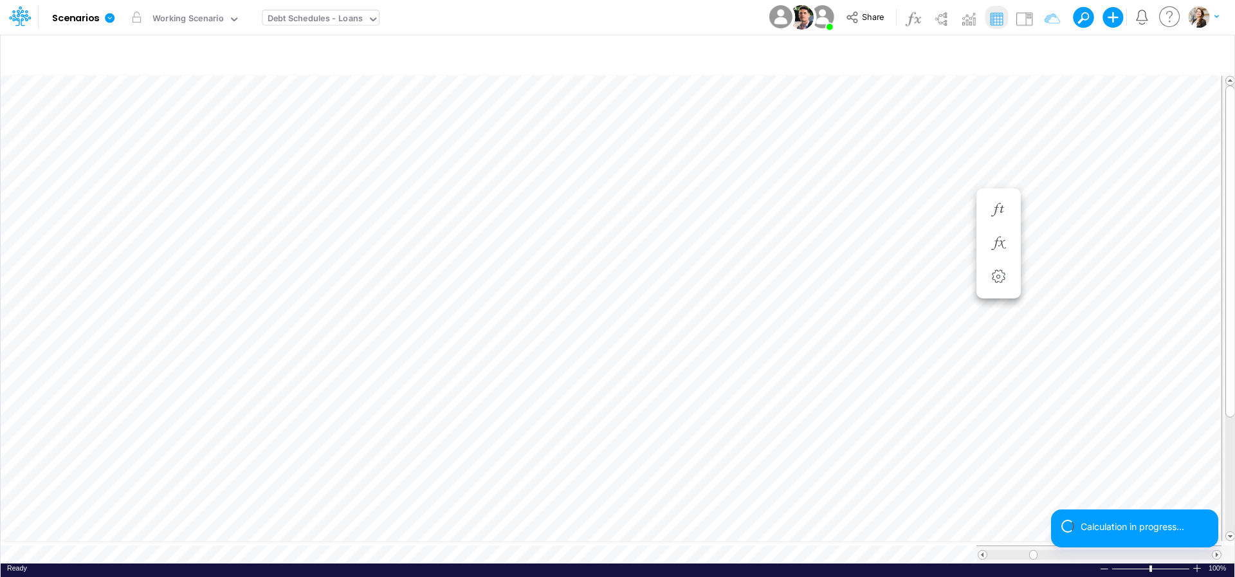
scroll to position [5, 3]
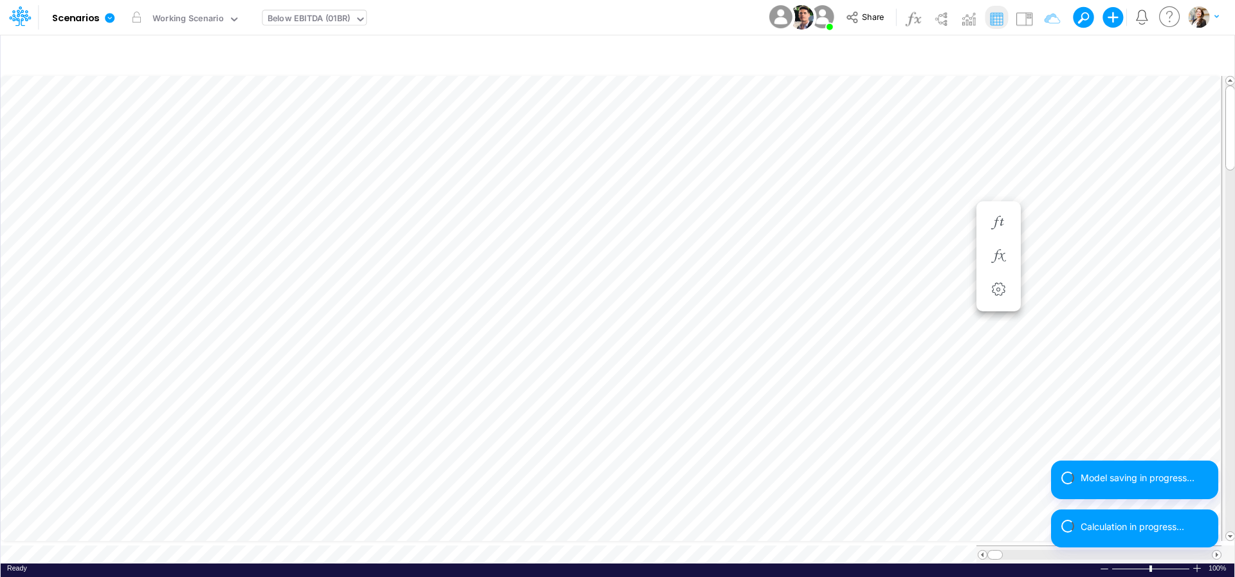
scroll to position [5, 28]
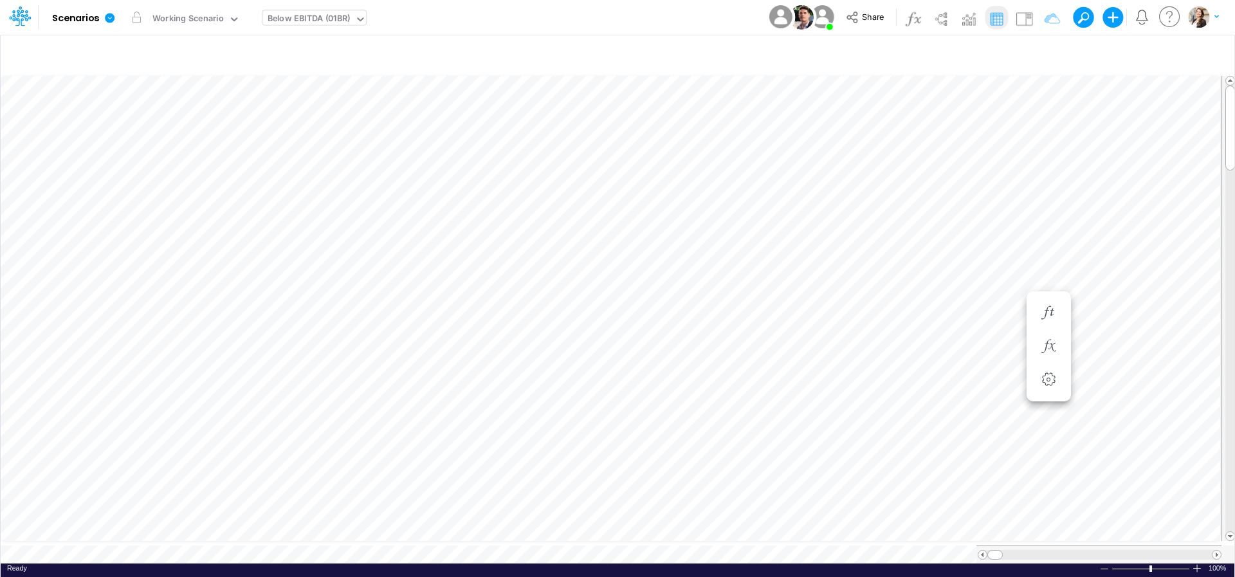
scroll to position [5, 19]
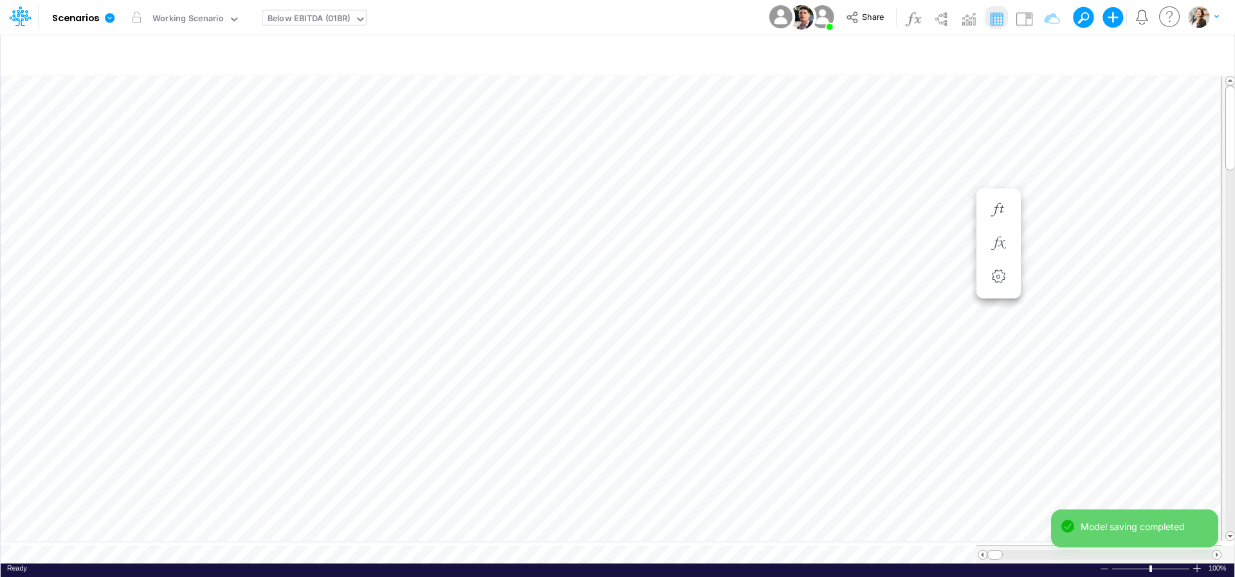
scroll to position [5, 28]
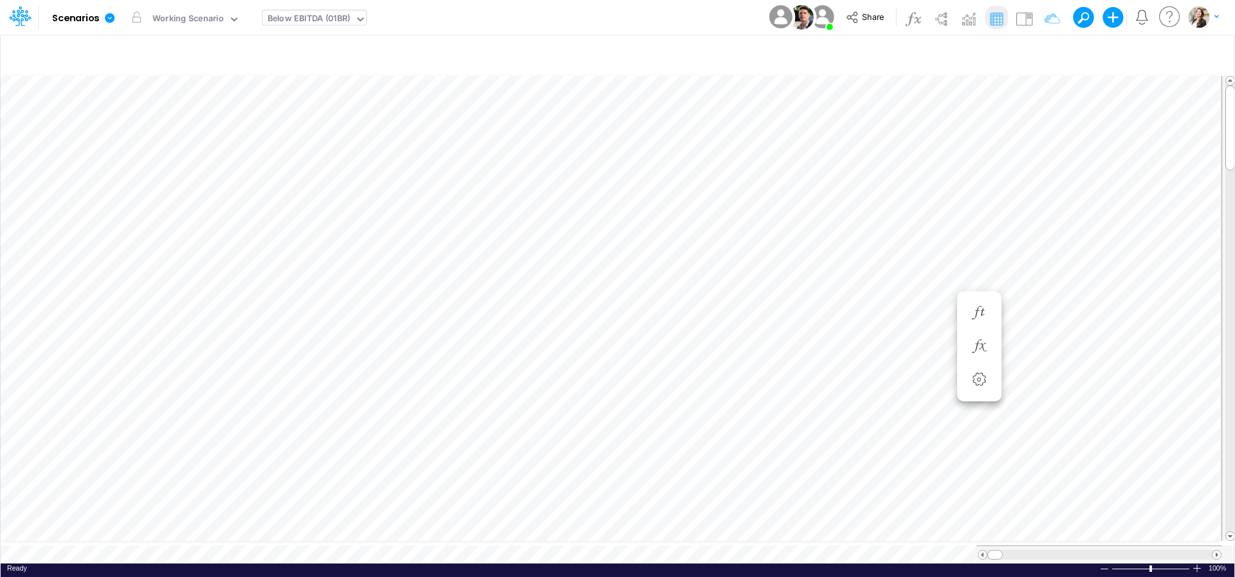
scroll to position [5, 19]
